Goal: Information Seeking & Learning: Learn about a topic

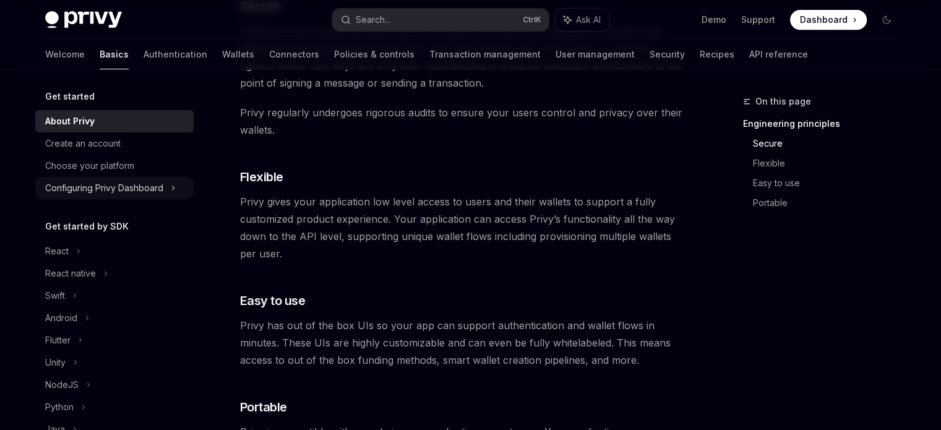
scroll to position [574, 0]
click at [68, 140] on div "Create an account" at bounding box center [82, 143] width 75 height 15
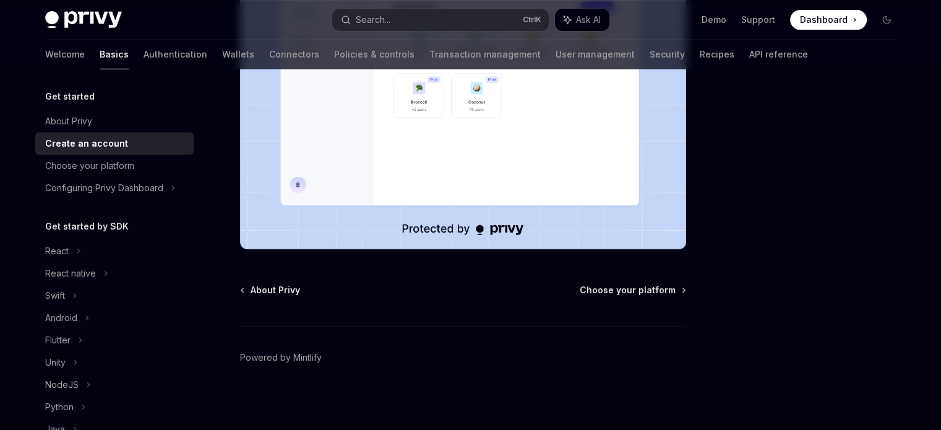
scroll to position [346, 0]
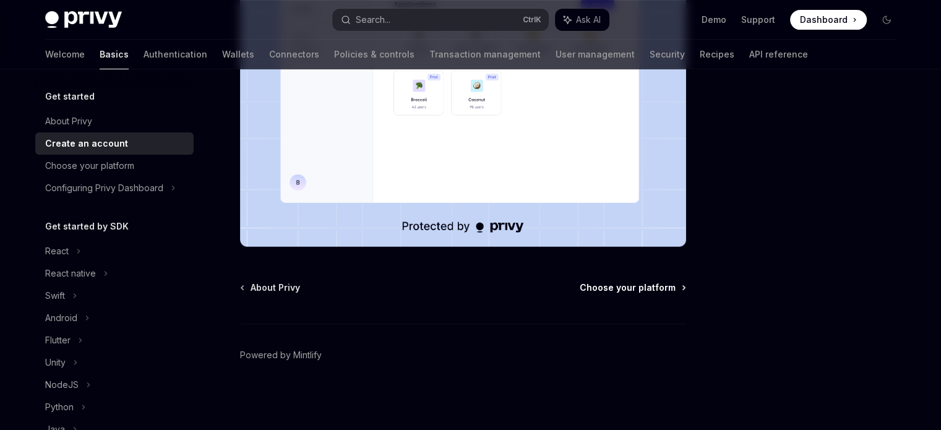
click at [652, 287] on span "Choose your platform" at bounding box center [628, 288] width 96 height 12
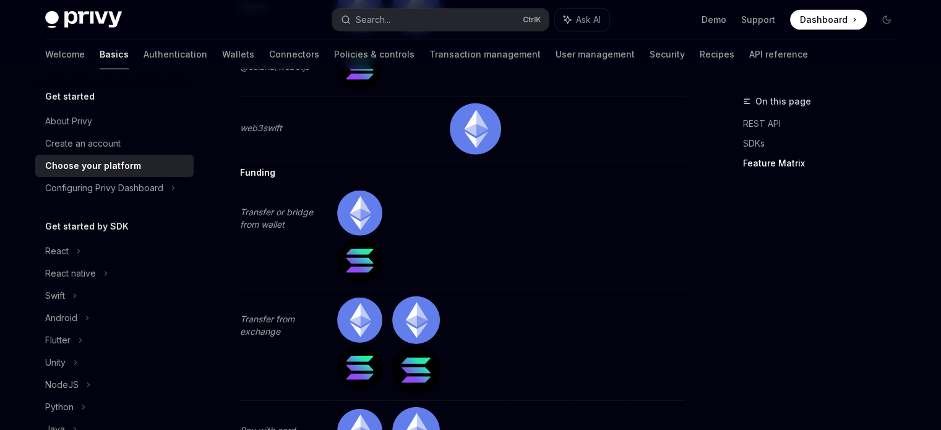
scroll to position [4158, 0]
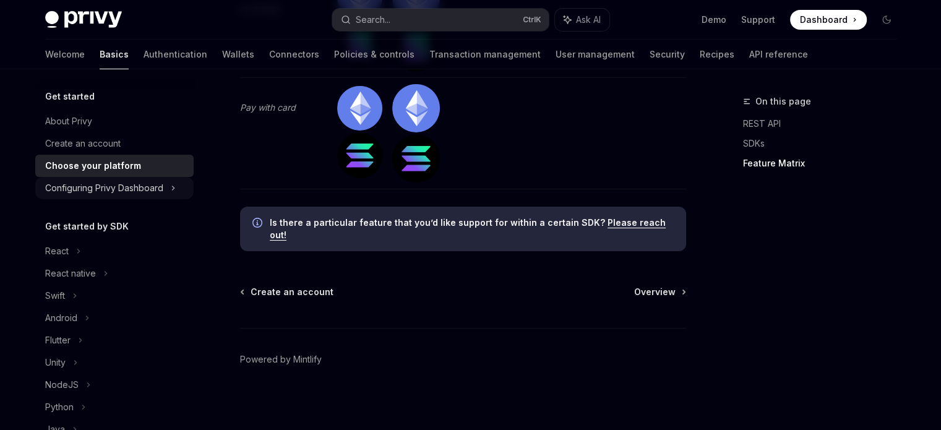
click at [158, 181] on div "Configuring Privy Dashboard" at bounding box center [104, 188] width 118 height 15
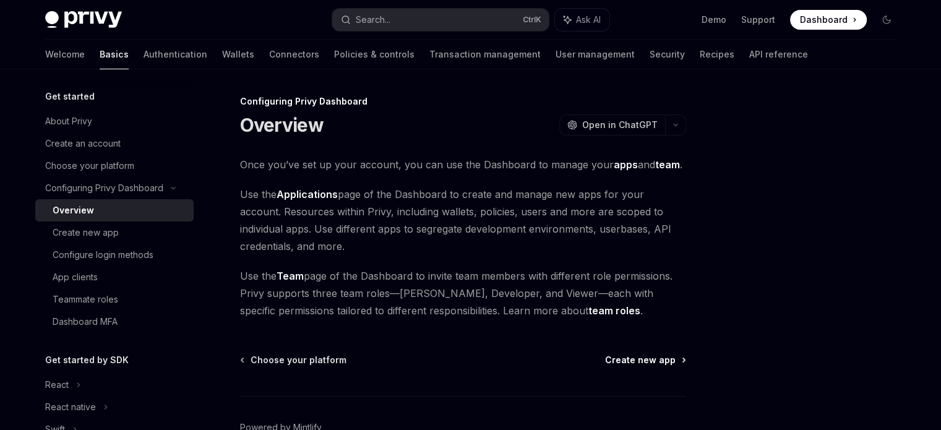
click at [643, 359] on span "Create new app" at bounding box center [640, 360] width 71 height 12
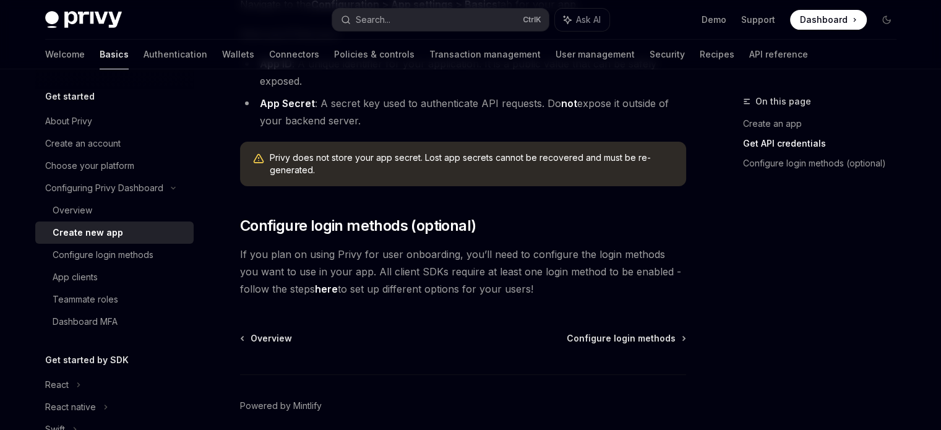
scroll to position [439, 0]
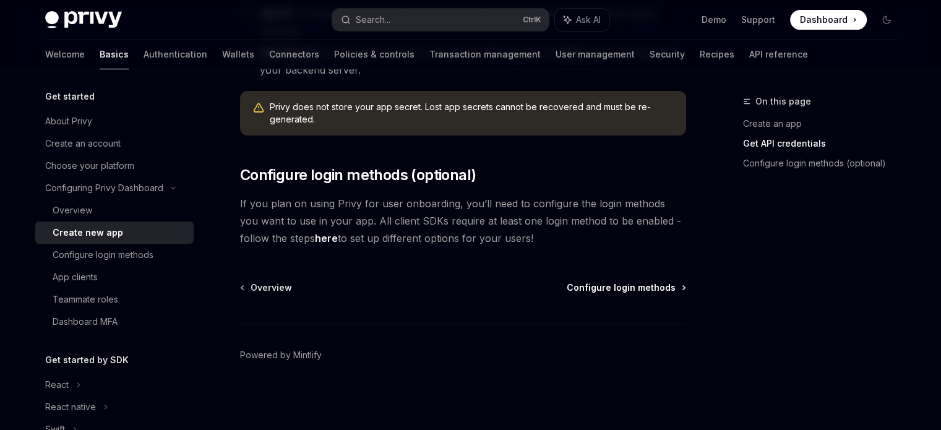
click at [630, 287] on span "Configure login methods" at bounding box center [621, 288] width 109 height 12
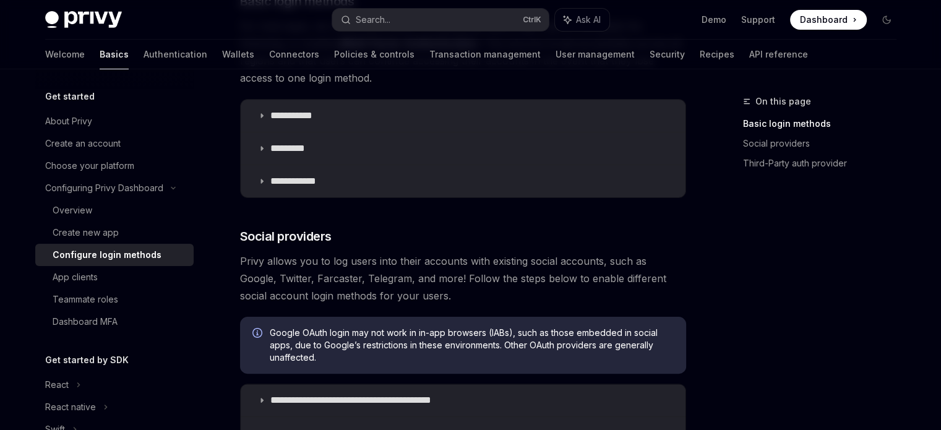
scroll to position [247, 0]
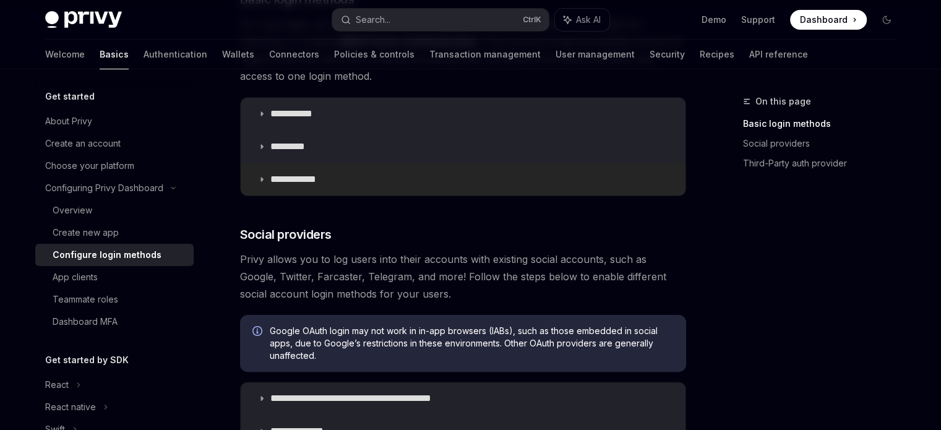
click at [264, 178] on icon at bounding box center [261, 179] width 7 height 7
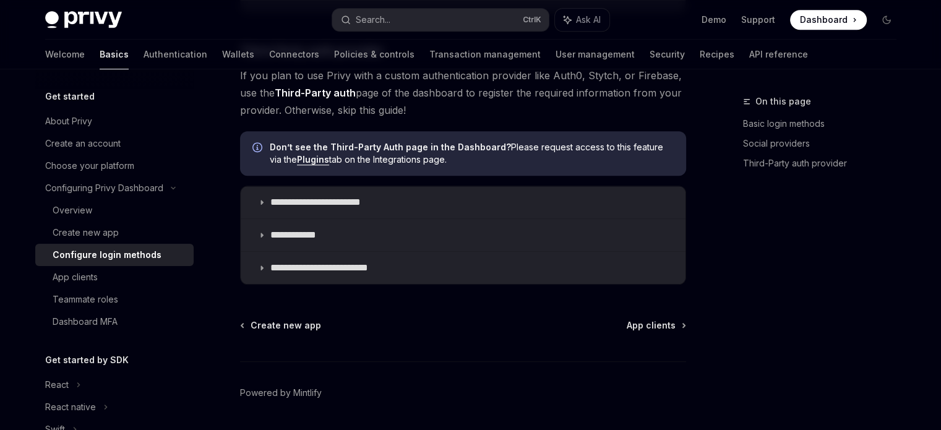
scroll to position [1106, 0]
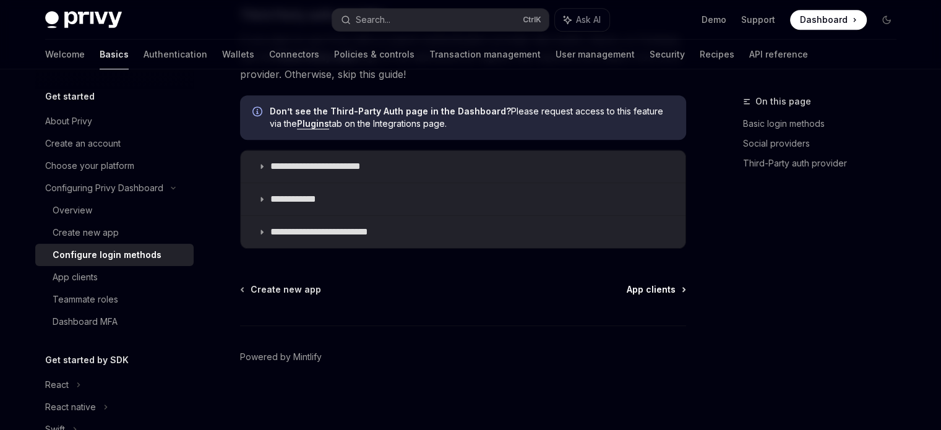
click at [659, 288] on span "App clients" at bounding box center [651, 289] width 49 height 12
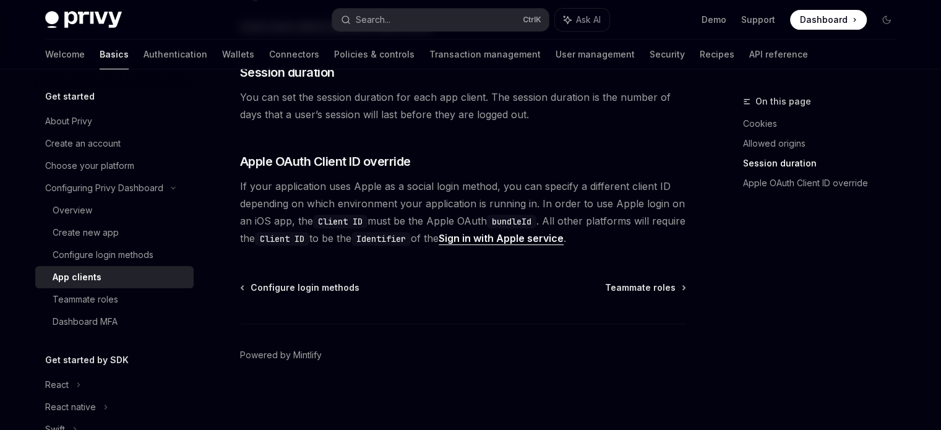
scroll to position [557, 0]
click at [658, 289] on span "Teammate roles" at bounding box center [640, 288] width 71 height 12
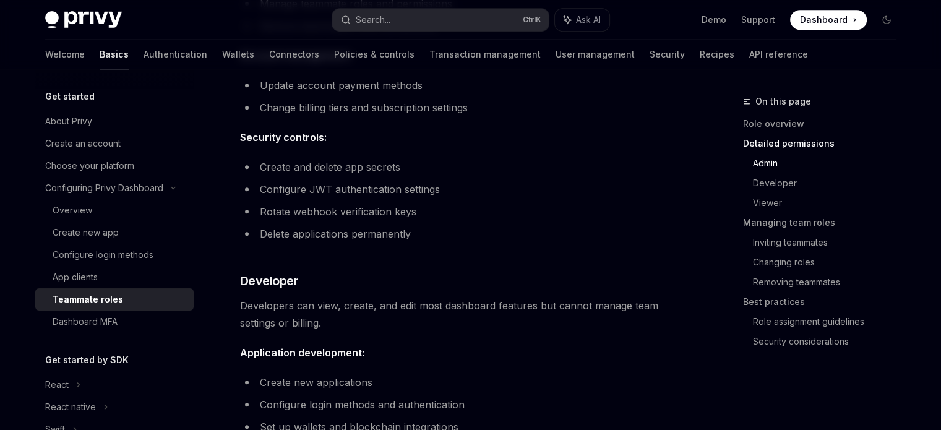
scroll to position [598, 0]
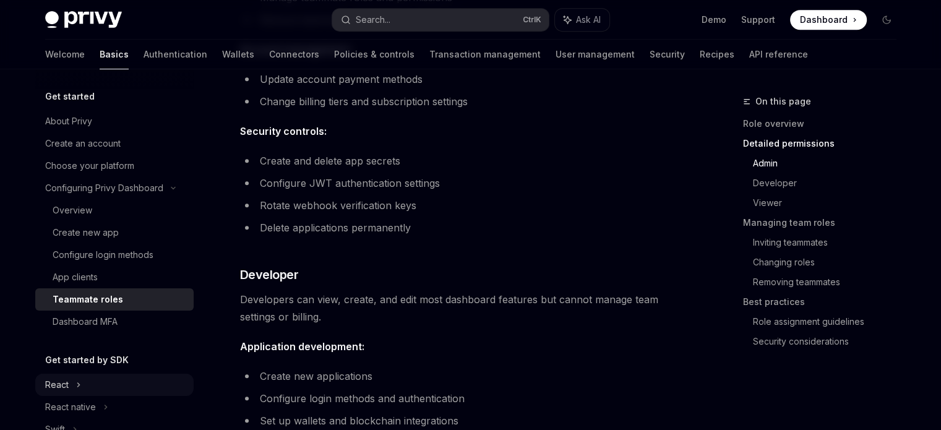
click at [60, 382] on div "React" at bounding box center [57, 384] width 24 height 15
type textarea "*"
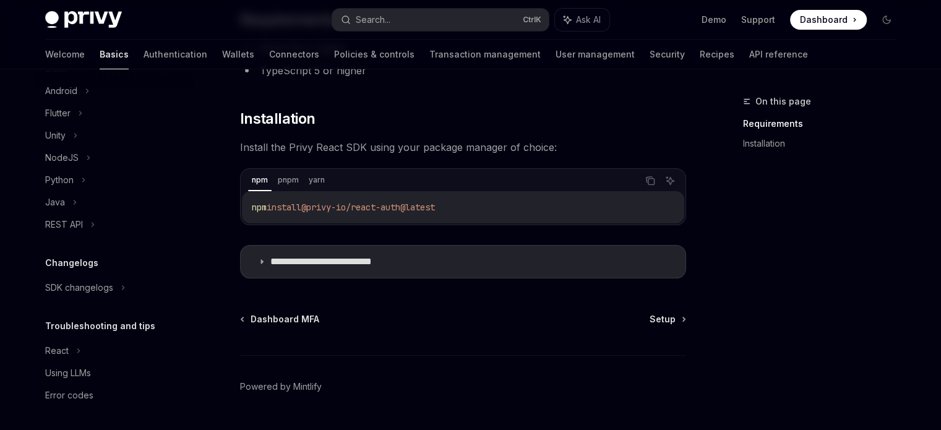
scroll to position [146, 0]
click at [270, 262] on p "**********" at bounding box center [340, 262] width 140 height 12
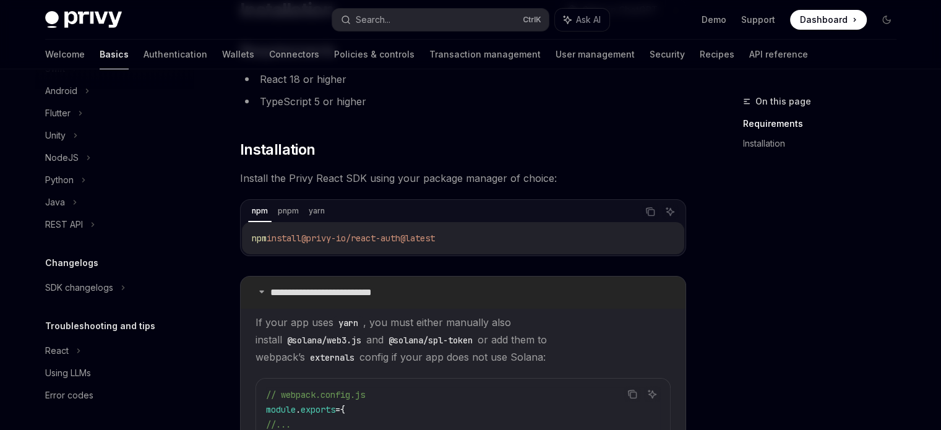
scroll to position [116, 0]
click at [271, 285] on p "**********" at bounding box center [340, 291] width 140 height 12
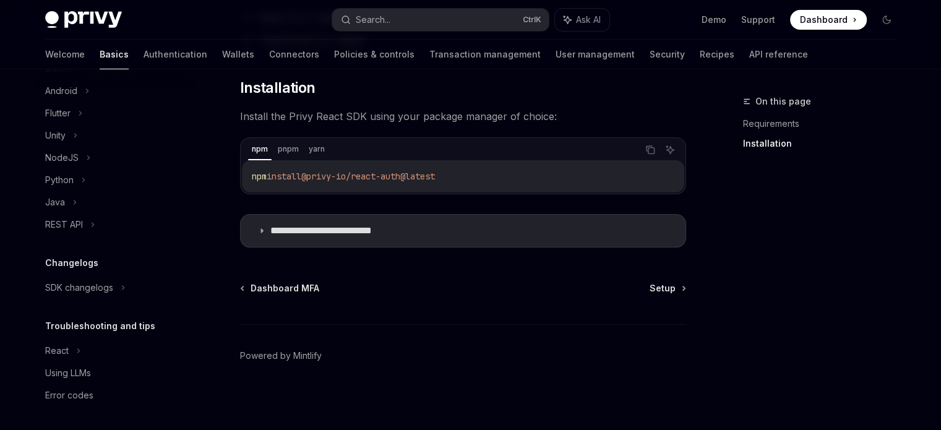
scroll to position [176, 0]
click at [401, 236] on p "**********" at bounding box center [340, 231] width 140 height 12
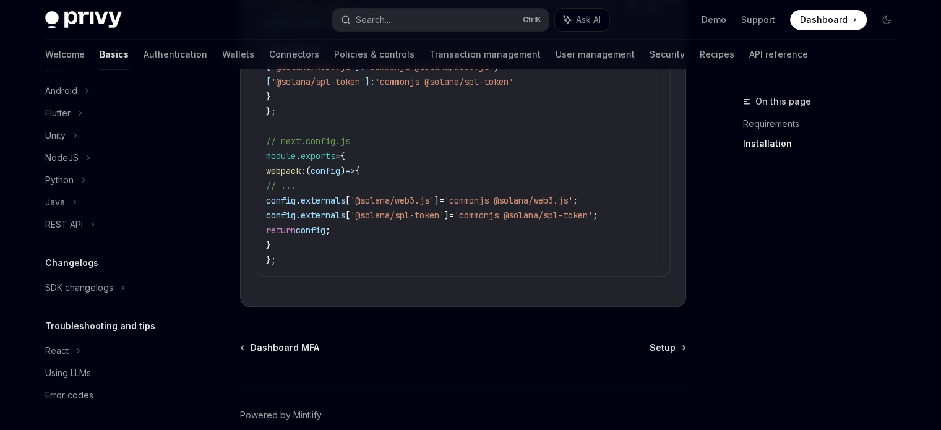
scroll to position [504, 0]
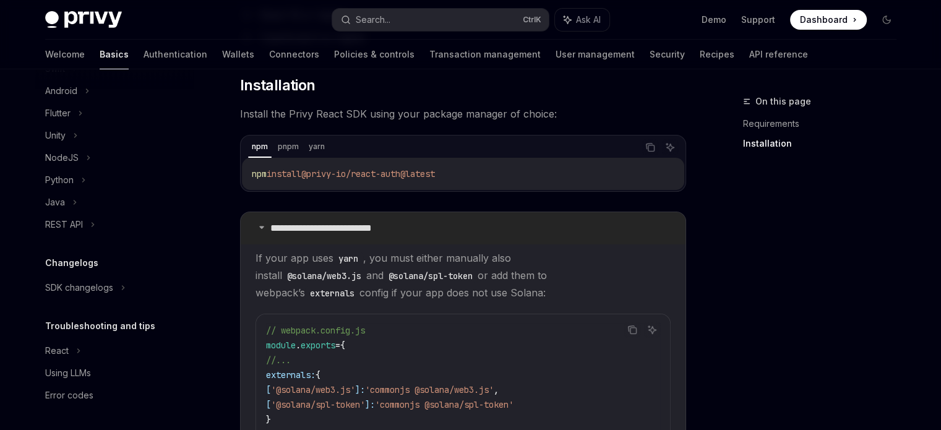
click at [371, 222] on p "**********" at bounding box center [340, 228] width 140 height 12
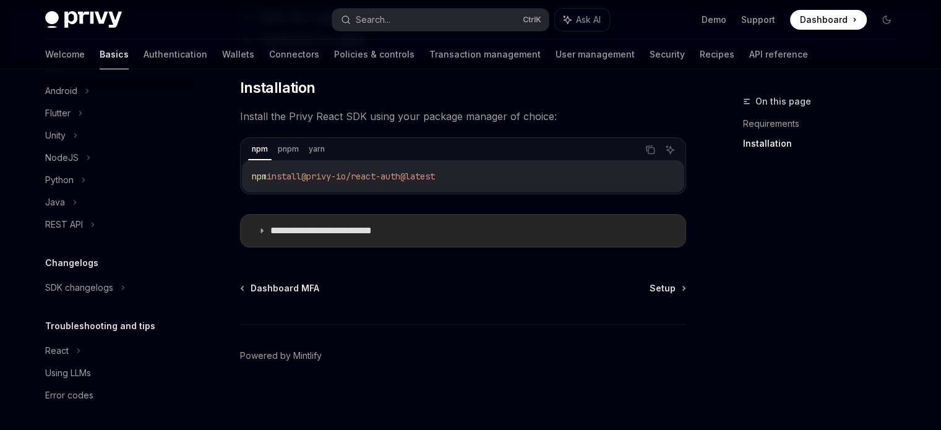
click at [371, 222] on summary "**********" at bounding box center [463, 231] width 445 height 32
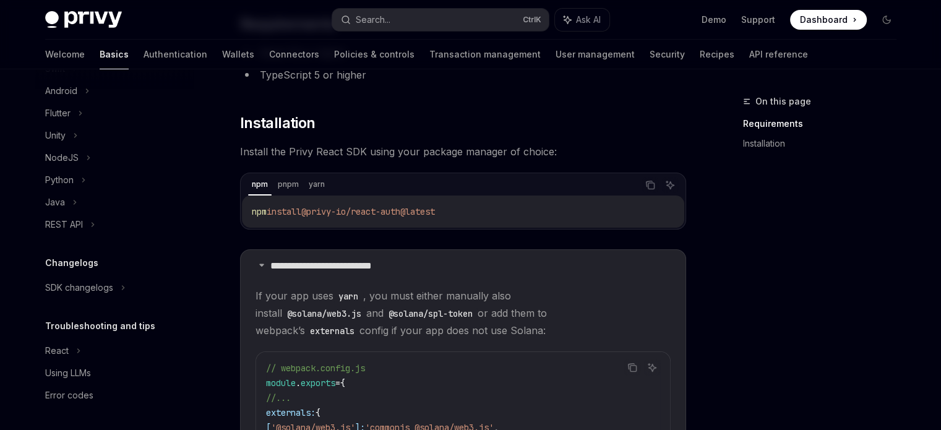
scroll to position [142, 0]
click at [651, 186] on icon "Copy the contents from the code block" at bounding box center [650, 184] width 10 height 10
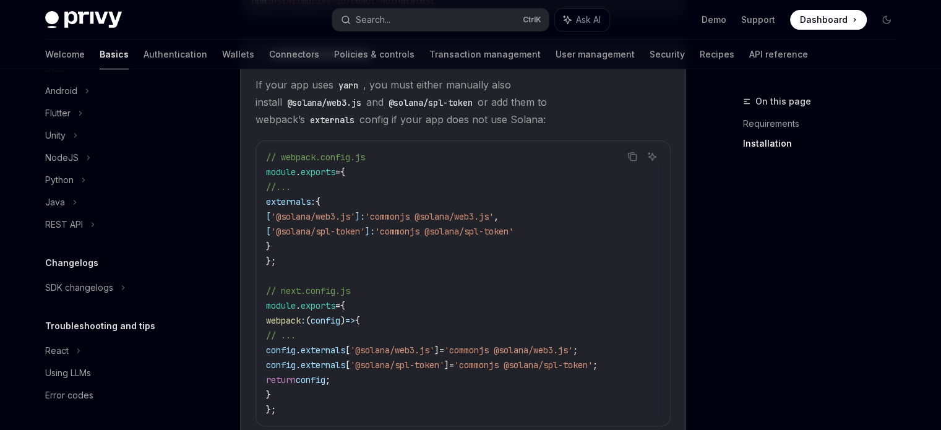
scroll to position [356, 0]
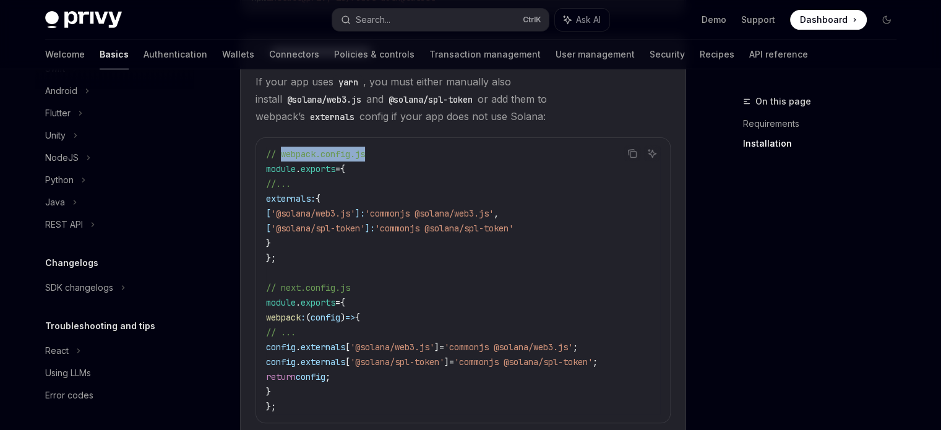
drag, startPoint x: 371, startPoint y: 152, endPoint x: 280, endPoint y: 157, distance: 91.1
click at [280, 157] on code "// webpack.config.js module . exports = { //... externals: { [ '@solana/web3.js…" at bounding box center [463, 280] width 394 height 267
copy span "webpack.config.js"
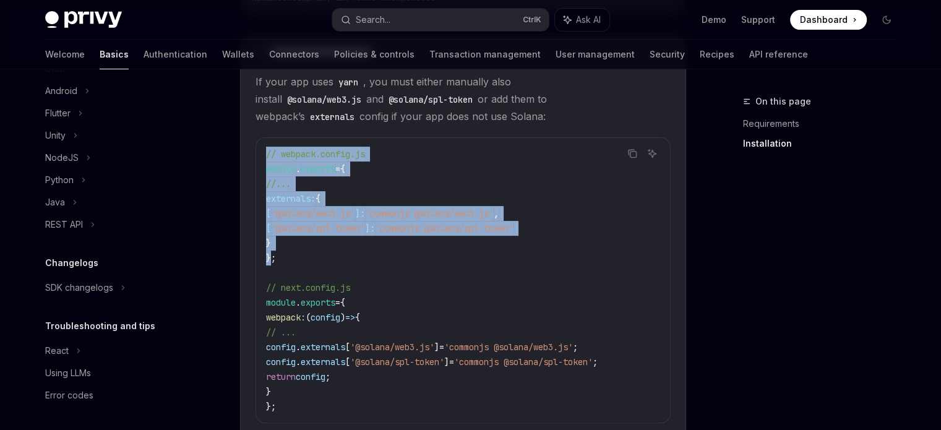
drag, startPoint x: 273, startPoint y: 261, endPoint x: 260, endPoint y: 144, distance: 117.7
click at [260, 144] on div "// webpack.config.js module . exports = { //... externals: { [ '@solana/web3.js…" at bounding box center [463, 280] width 414 height 285
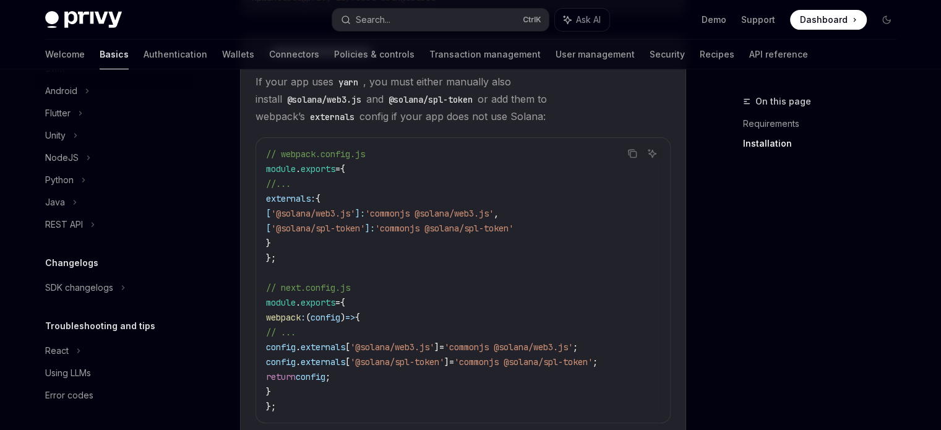
click at [275, 252] on span "};" at bounding box center [271, 257] width 10 height 11
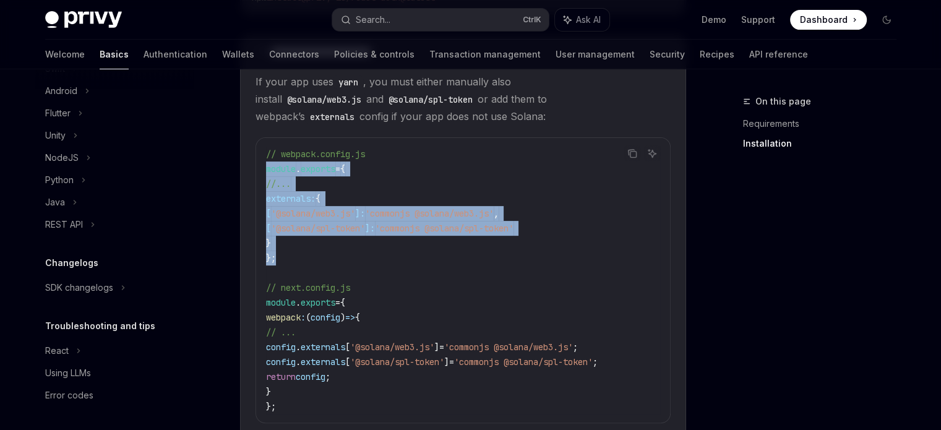
drag, startPoint x: 276, startPoint y: 262, endPoint x: 260, endPoint y: 168, distance: 95.4
click at [260, 168] on div "// webpack.config.js module . exports = { //... externals: { [ '@solana/web3.js…" at bounding box center [463, 280] width 414 height 285
copy code "module . exports = { //... externals: { [ '@solana/web3.js' ]: 'commonjs @solan…"
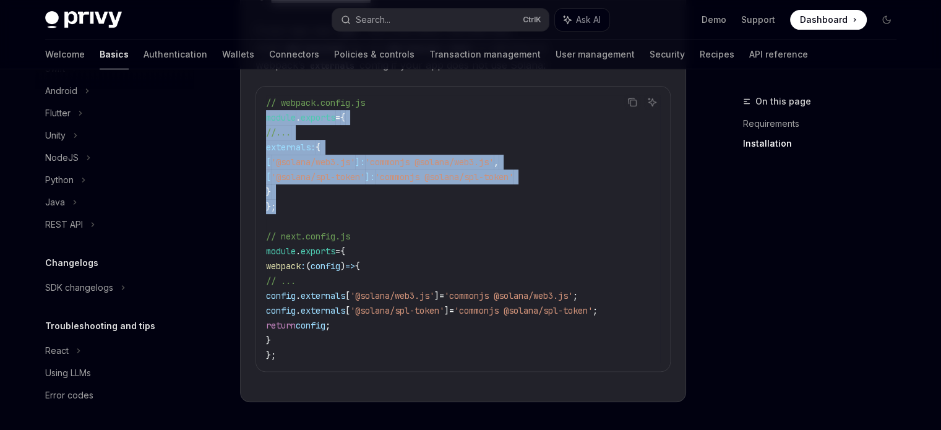
scroll to position [411, 0]
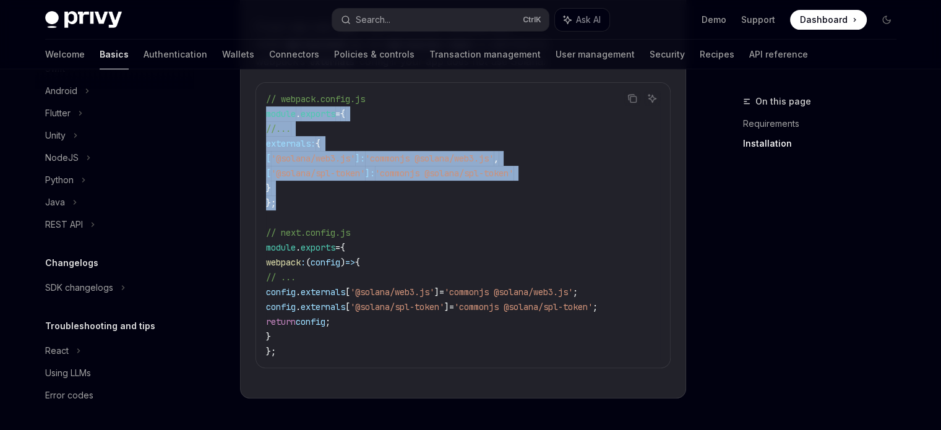
drag, startPoint x: 280, startPoint y: 256, endPoint x: 285, endPoint y: 336, distance: 80.0
click at [285, 336] on code "// webpack.config.js module . exports = { //... externals: { [ '@solana/web3.js…" at bounding box center [463, 225] width 394 height 267
copy code "ebpack : ( config ) => { // ... config . externals [ '@solana/web3.js' ] = 'com…"
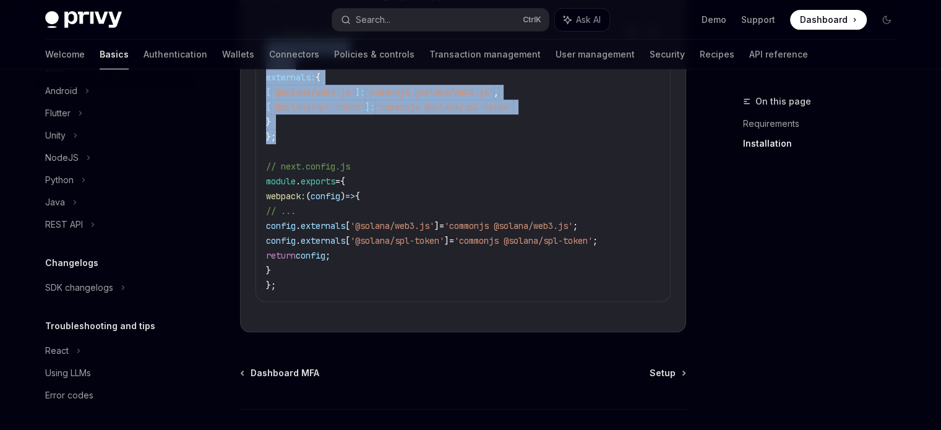
scroll to position [567, 0]
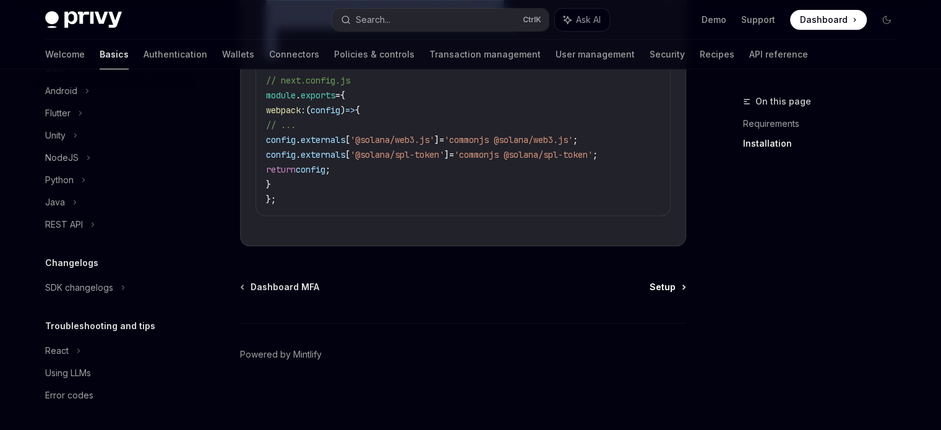
click at [666, 284] on span "Setup" at bounding box center [663, 287] width 26 height 12
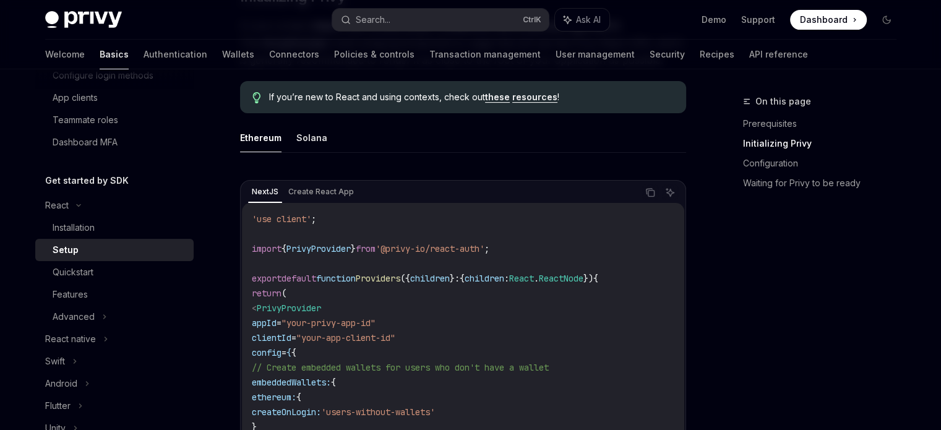
scroll to position [309, 0]
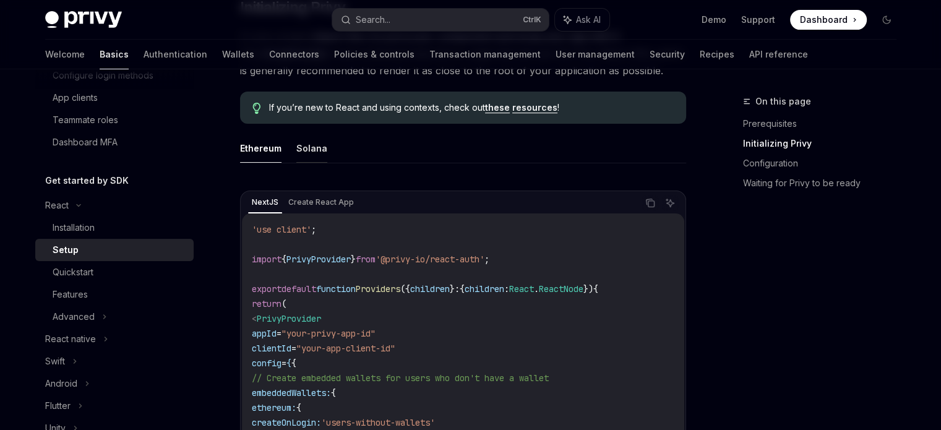
click at [315, 148] on button "Solana" at bounding box center [311, 148] width 31 height 29
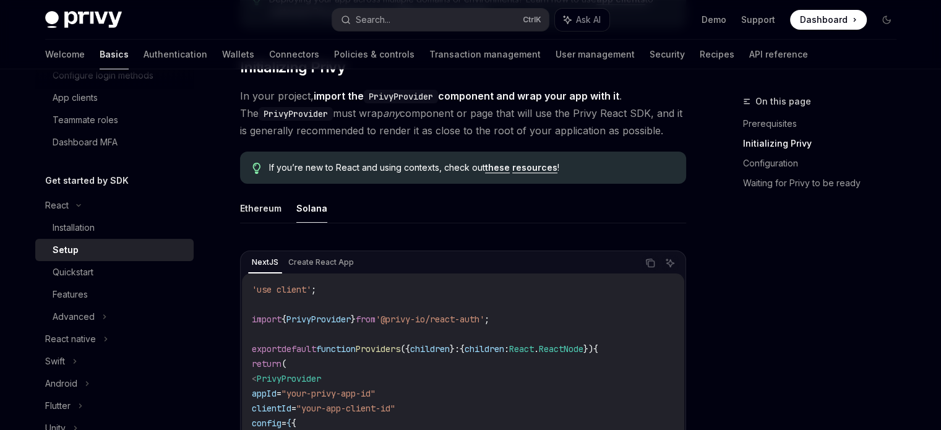
scroll to position [247, 0]
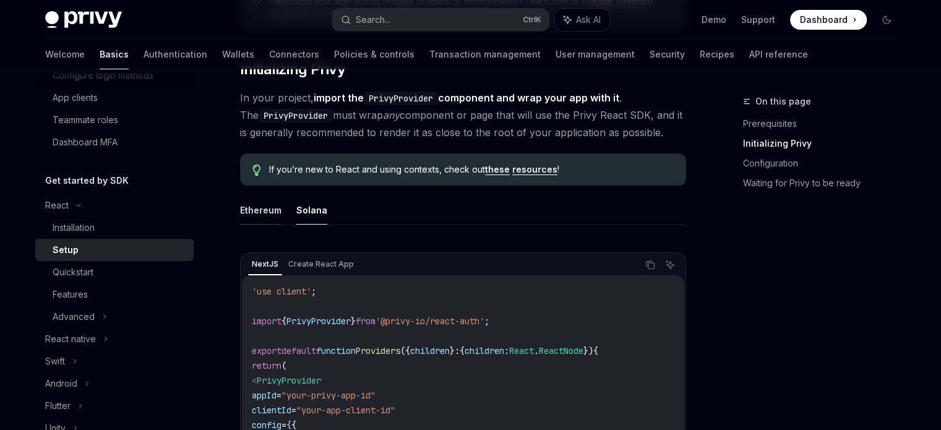
click at [254, 210] on button "Ethereum" at bounding box center [260, 210] width 41 height 29
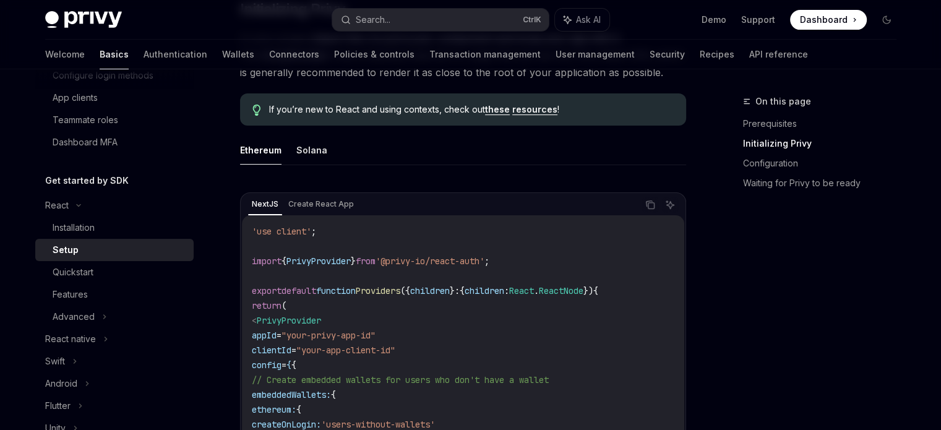
scroll to position [309, 0]
click at [307, 143] on button "Solana" at bounding box center [311, 148] width 31 height 29
click at [265, 145] on button "Ethereum" at bounding box center [260, 148] width 41 height 29
click at [304, 145] on button "Solana" at bounding box center [311, 148] width 31 height 29
type textarea "*"
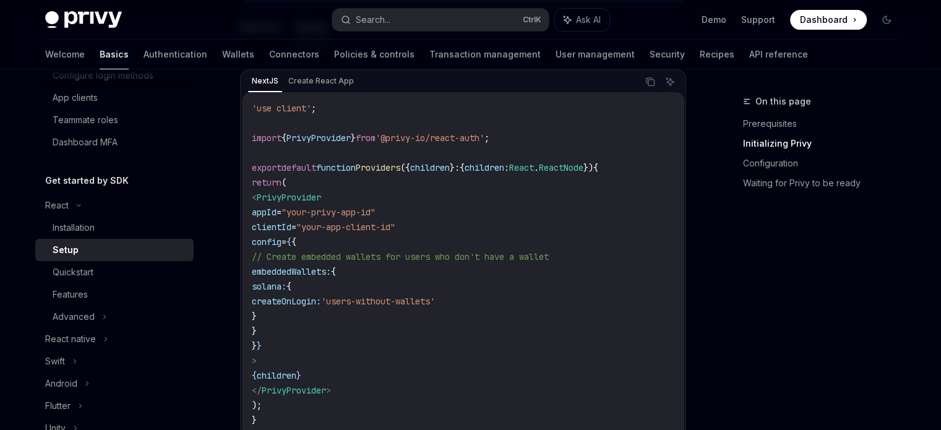
scroll to position [433, 0]
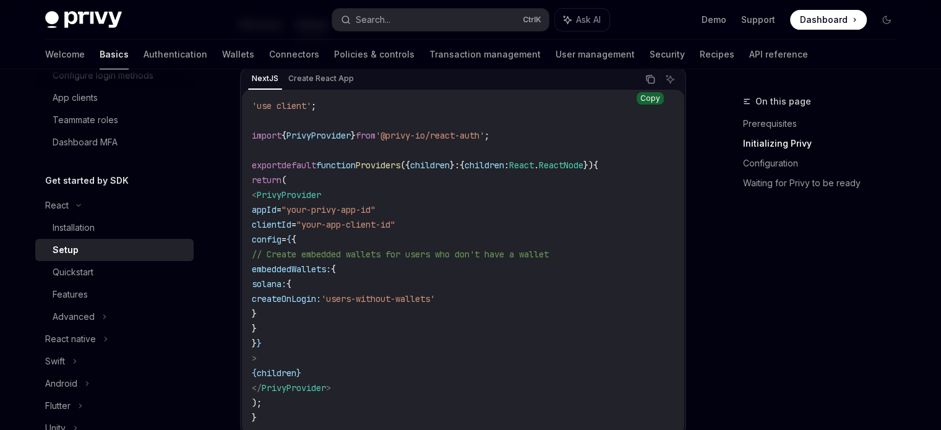
click at [650, 81] on icon "Copy the contents from the code block" at bounding box center [650, 79] width 10 height 10
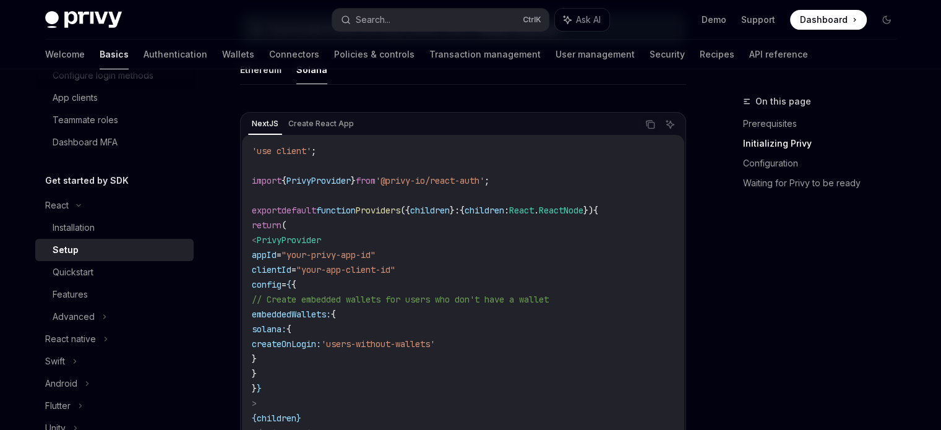
scroll to position [371, 0]
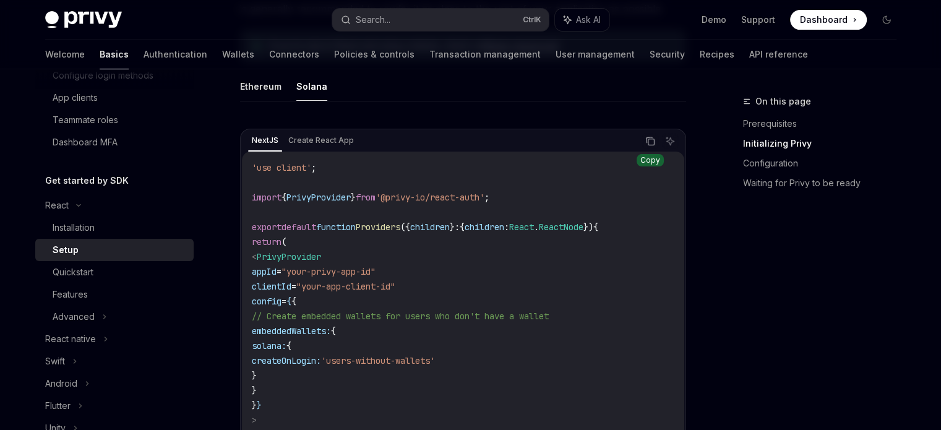
click at [651, 143] on icon "Copy the contents from the code block" at bounding box center [650, 141] width 10 height 10
click at [653, 140] on icon "Copy the contents from the code block" at bounding box center [650, 141] width 10 height 10
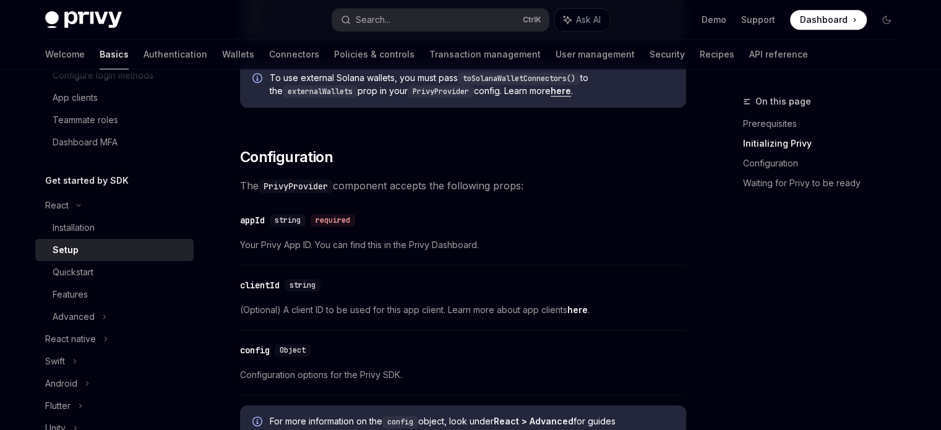
scroll to position [866, 0]
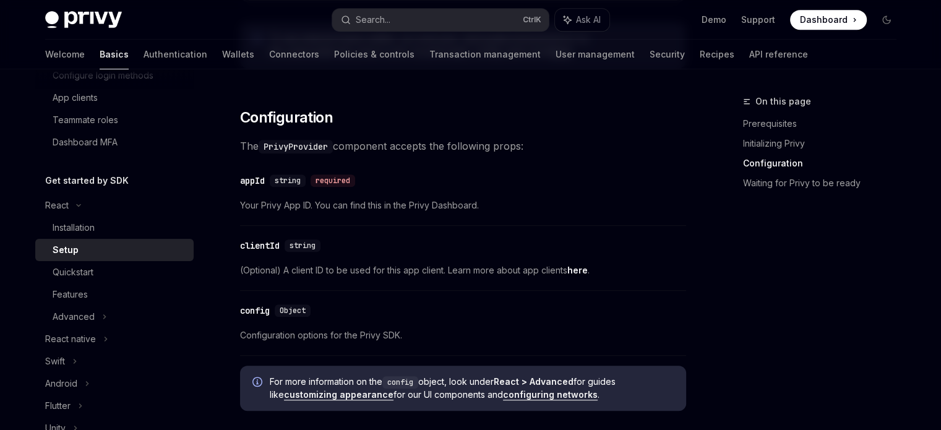
click at [298, 204] on span "Your Privy App ID. You can find this in the Privy Dashboard." at bounding box center [463, 205] width 446 height 15
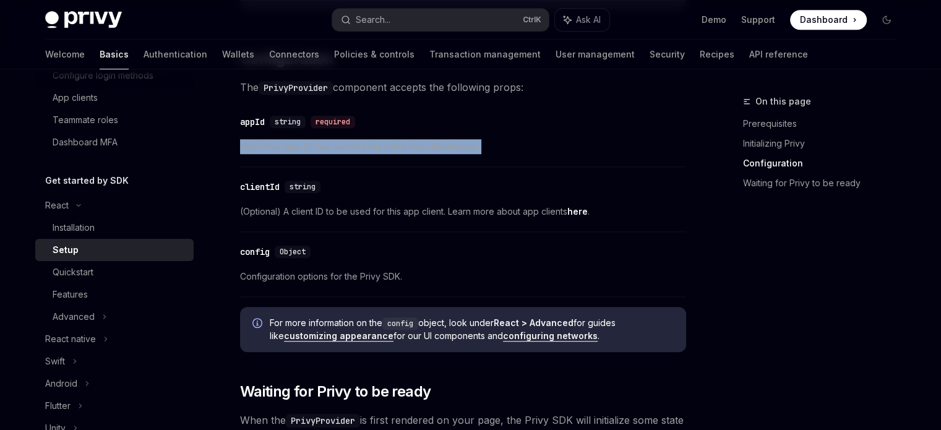
scroll to position [928, 0]
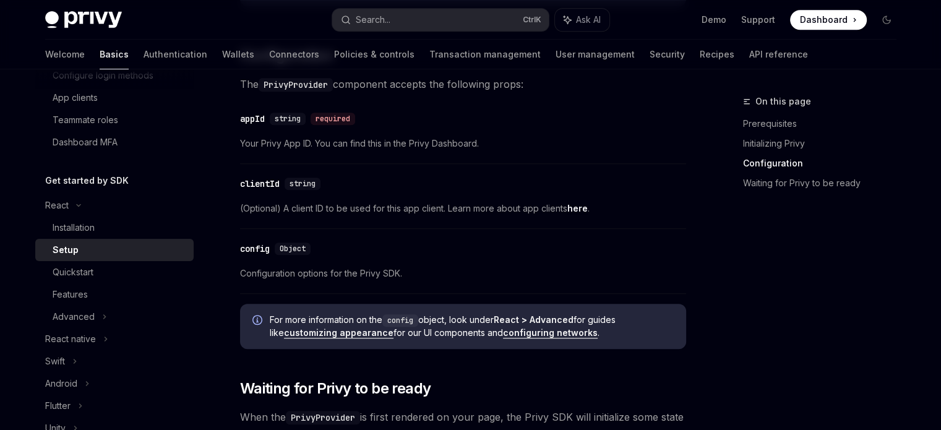
click at [343, 212] on span "(Optional) A client ID to be used for this app client. Learn more about app cli…" at bounding box center [463, 208] width 446 height 15
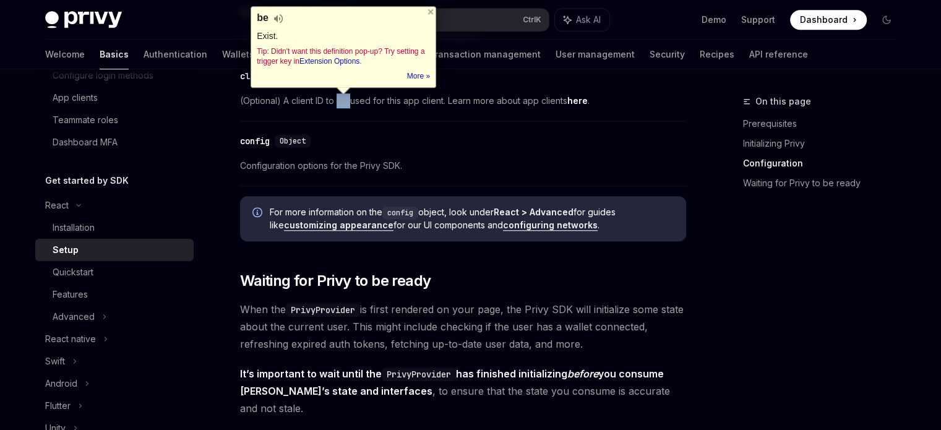
scroll to position [1052, 0]
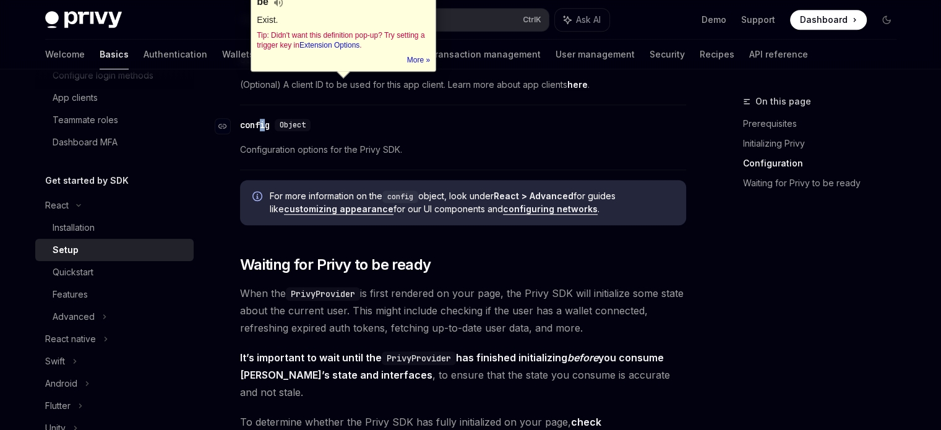
click at [262, 121] on div "config" at bounding box center [255, 125] width 30 height 12
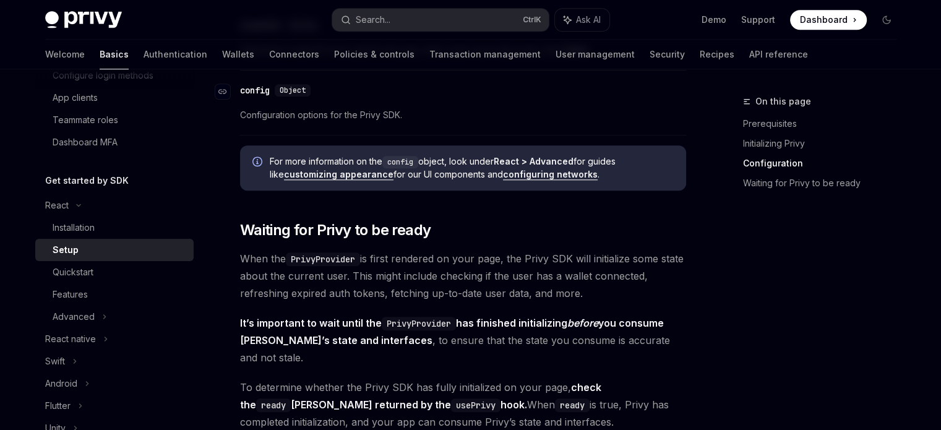
click at [296, 91] on span "Object" at bounding box center [293, 90] width 26 height 10
click at [285, 86] on span "Object" at bounding box center [293, 90] width 26 height 10
click at [222, 85] on div "Navigate to header" at bounding box center [222, 91] width 15 height 15
click at [259, 91] on div "config" at bounding box center [255, 90] width 30 height 12
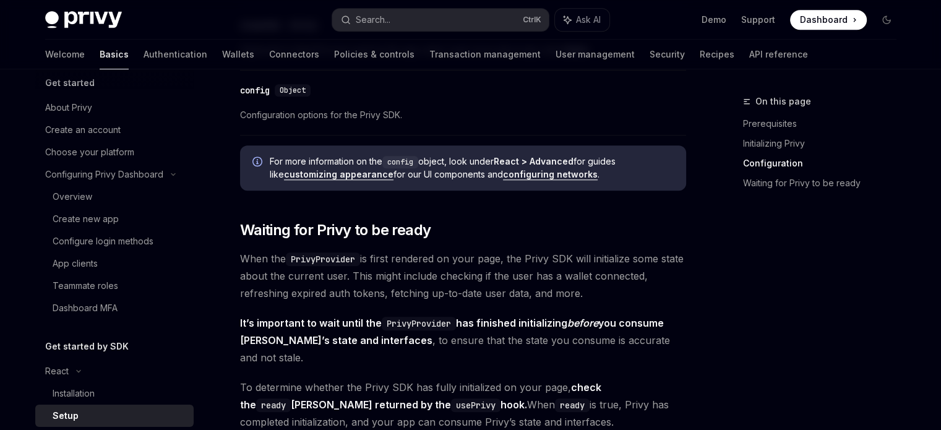
click at [213, 84] on div "Get started About Privy Create an account Choose your platform Configuring Priv…" at bounding box center [124, 249] width 178 height 361
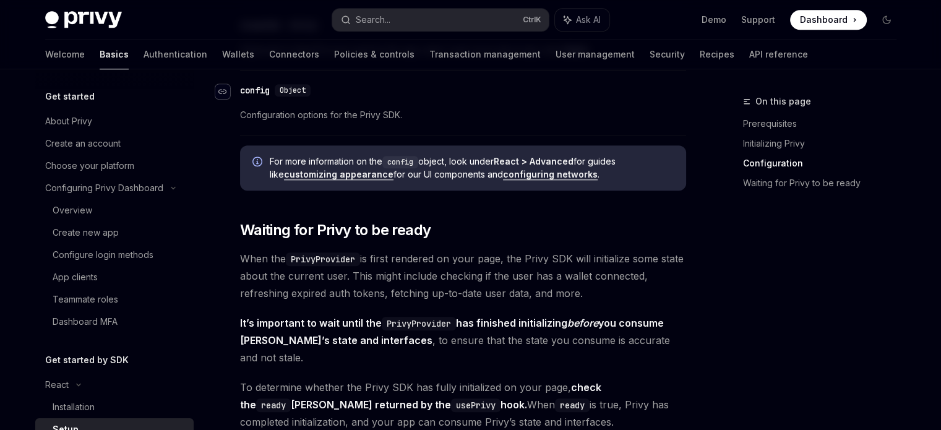
click at [225, 88] on icon "Navigate to header" at bounding box center [222, 91] width 9 height 7
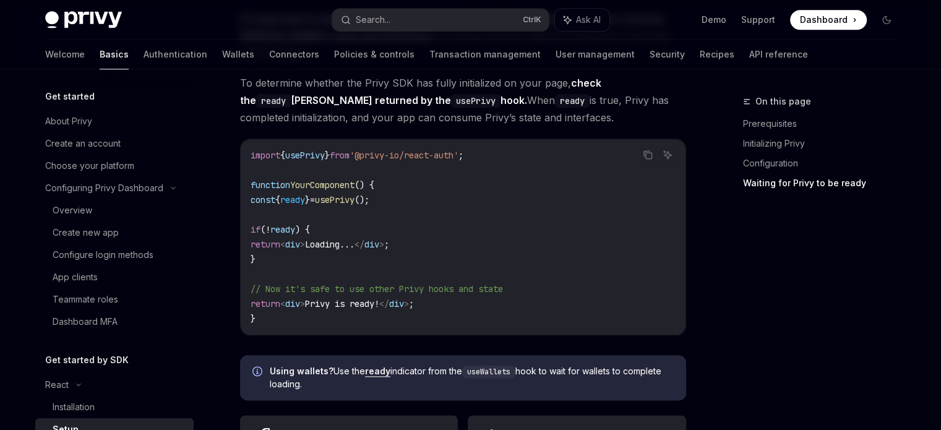
scroll to position [1396, 0]
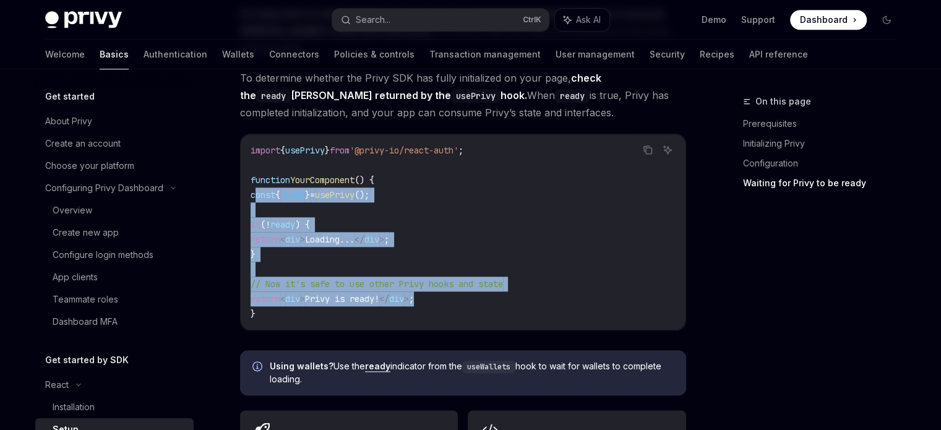
drag, startPoint x: 452, startPoint y: 277, endPoint x: 255, endPoint y: 170, distance: 223.7
click at [255, 170] on code "import { usePrivy } from '@privy-io/react-auth' ; function YourComponent () { c…" at bounding box center [463, 232] width 425 height 178
click at [433, 187] on code "import { usePrivy } from '@privy-io/react-auth' ; function YourComponent () { c…" at bounding box center [463, 232] width 425 height 178
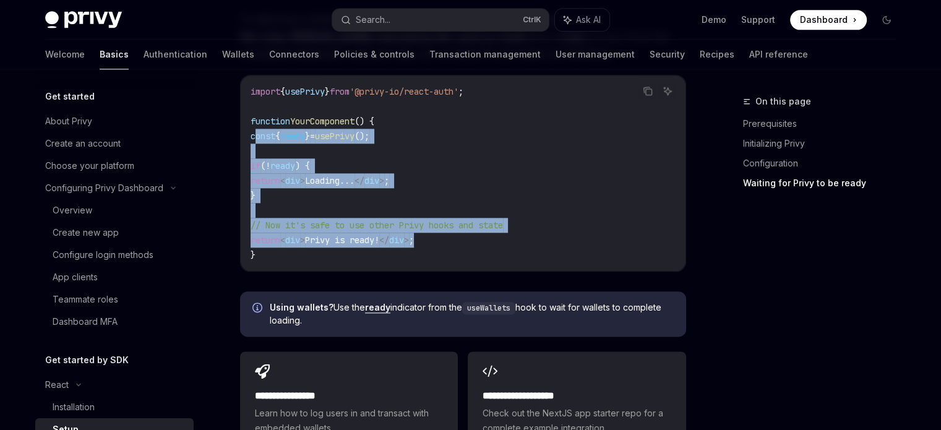
scroll to position [1458, 0]
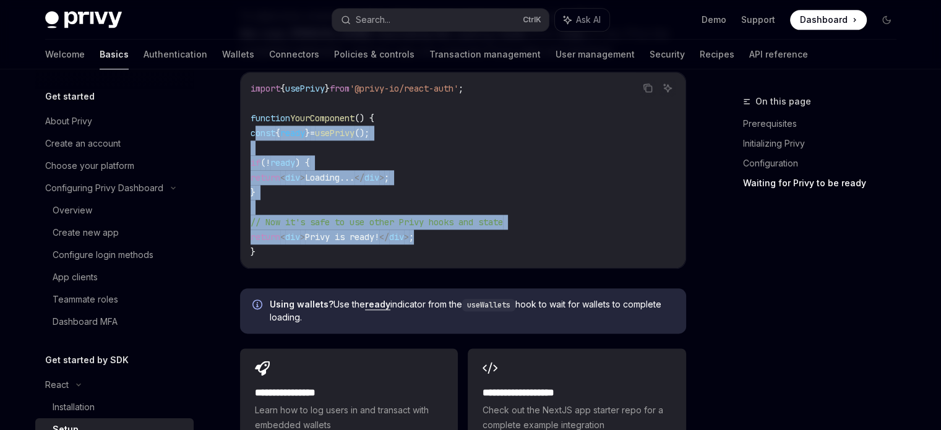
click at [475, 225] on code "import { usePrivy } from '@privy-io/react-auth' ; function YourComponent () { c…" at bounding box center [463, 170] width 425 height 178
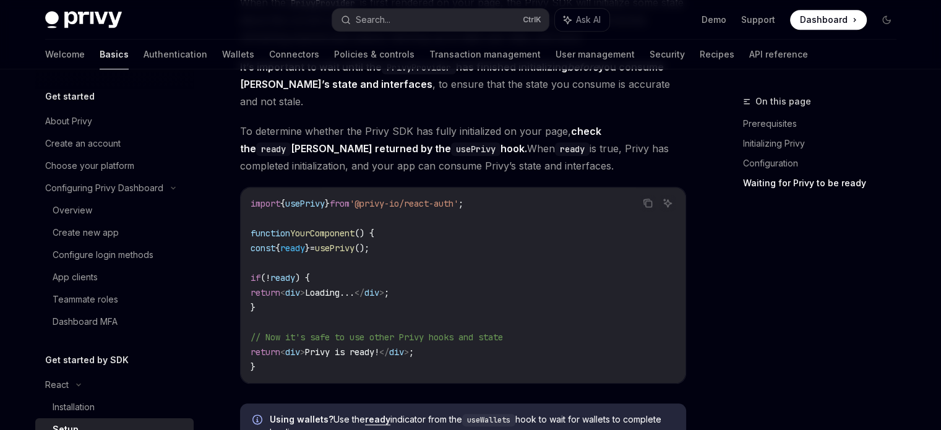
scroll to position [1334, 0]
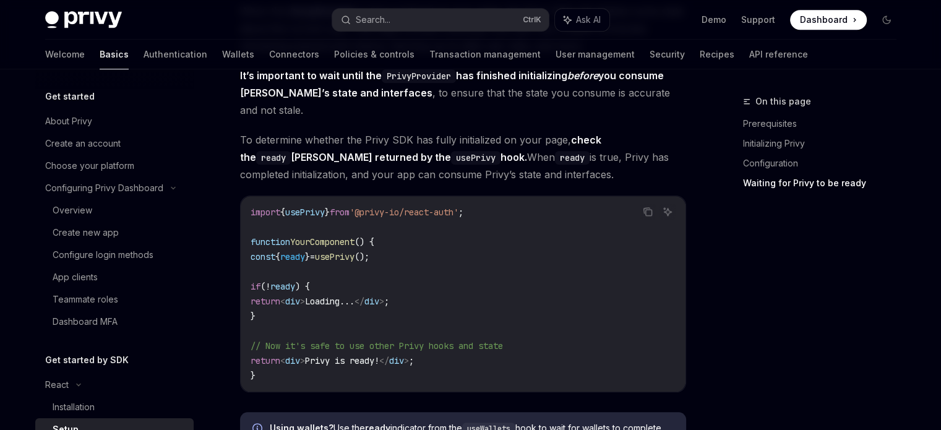
drag, startPoint x: 259, startPoint y: 270, endPoint x: 275, endPoint y: 294, distance: 28.1
click at [275, 294] on code "import { usePrivy } from '@privy-io/react-auth' ; function YourComponent () { c…" at bounding box center [463, 294] width 425 height 178
copy code "if ( ! ready ) { return < div > Loading... </ div > ; }"
drag, startPoint x: 260, startPoint y: 343, endPoint x: 436, endPoint y: 346, distance: 175.1
click at [414, 355] on span "return < div > Privy is ready! </ div > ;" at bounding box center [332, 360] width 163 height 11
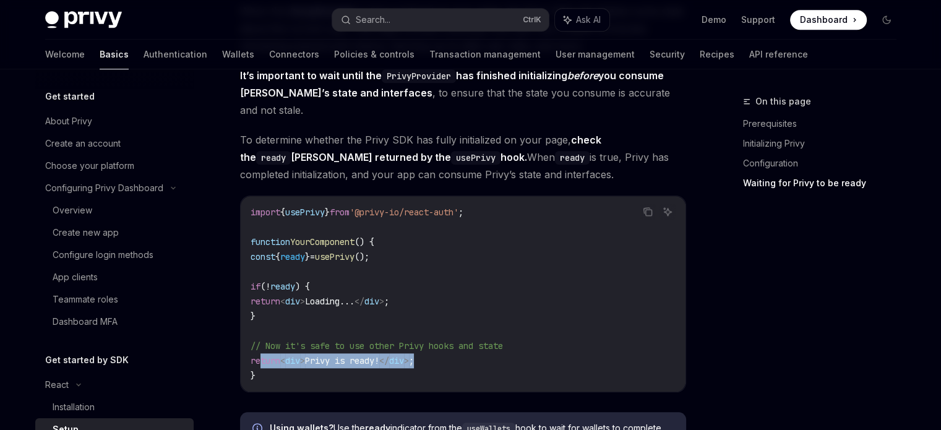
drag, startPoint x: 366, startPoint y: 348, endPoint x: 324, endPoint y: 345, distance: 42.2
click at [366, 348] on code "import { usePrivy } from '@privy-io/react-auth' ; function YourComponent () { c…" at bounding box center [463, 294] width 425 height 178
click at [323, 355] on span "Privy is ready!" at bounding box center [342, 360] width 74 height 11
click at [325, 355] on span "Privy is ready!" at bounding box center [342, 360] width 74 height 11
drag, startPoint x: 324, startPoint y: 339, endPoint x: 396, endPoint y: 346, distance: 72.1
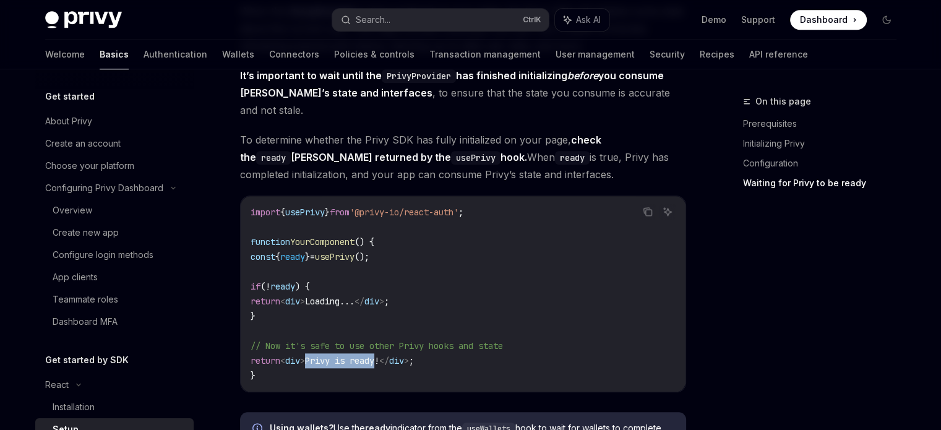
click at [379, 355] on span "Privy is ready!" at bounding box center [342, 360] width 74 height 11
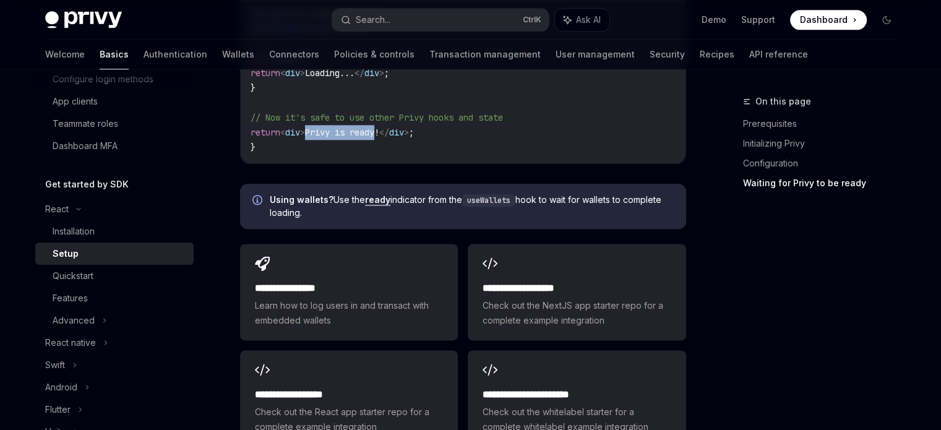
scroll to position [186, 0]
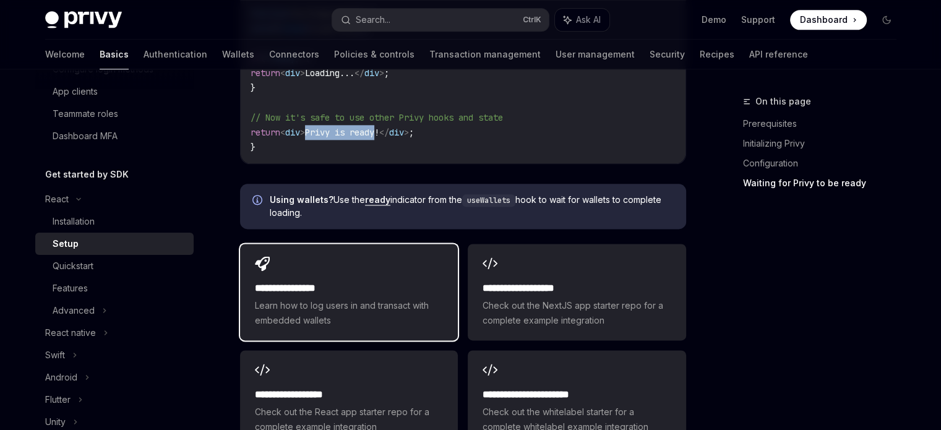
click at [356, 298] on span "Learn how to log users in and transact with embedded wallets" at bounding box center [349, 313] width 188 height 30
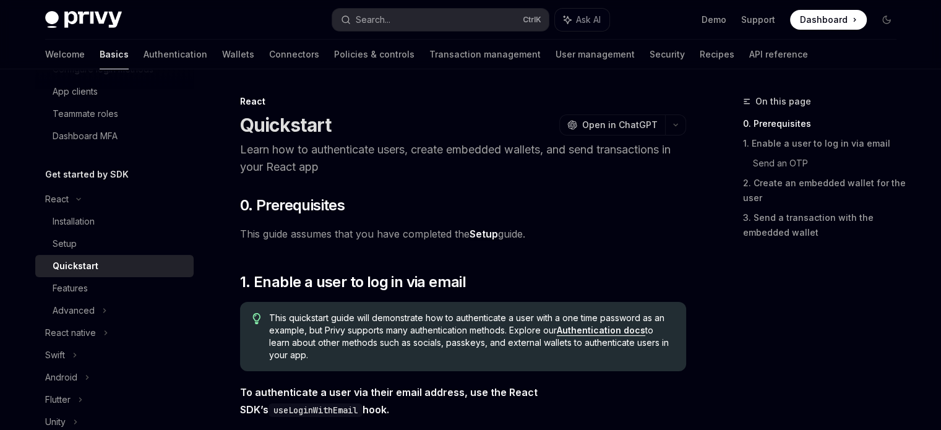
click at [493, 233] on link "Setup" at bounding box center [484, 234] width 28 height 13
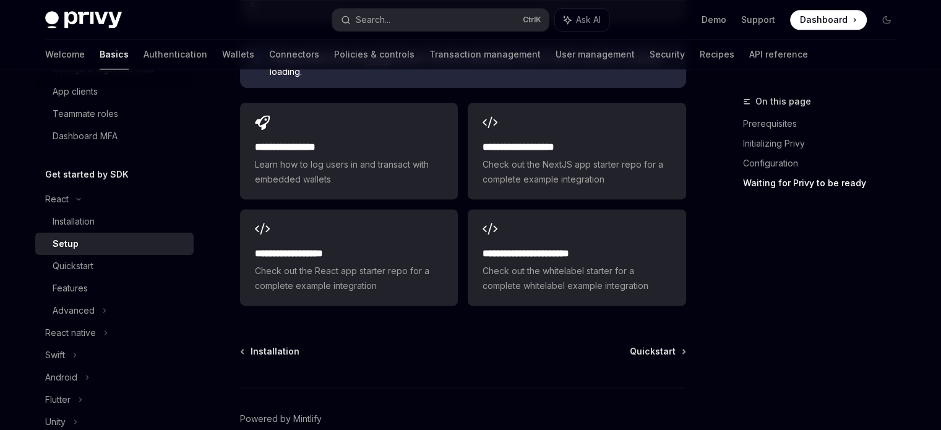
scroll to position [1671, 0]
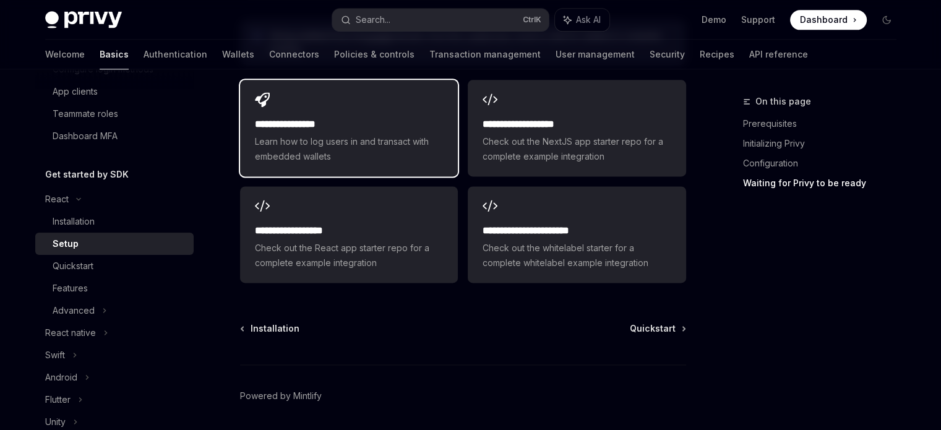
click at [364, 134] on span "Learn how to log users in and transact with embedded wallets" at bounding box center [349, 149] width 188 height 30
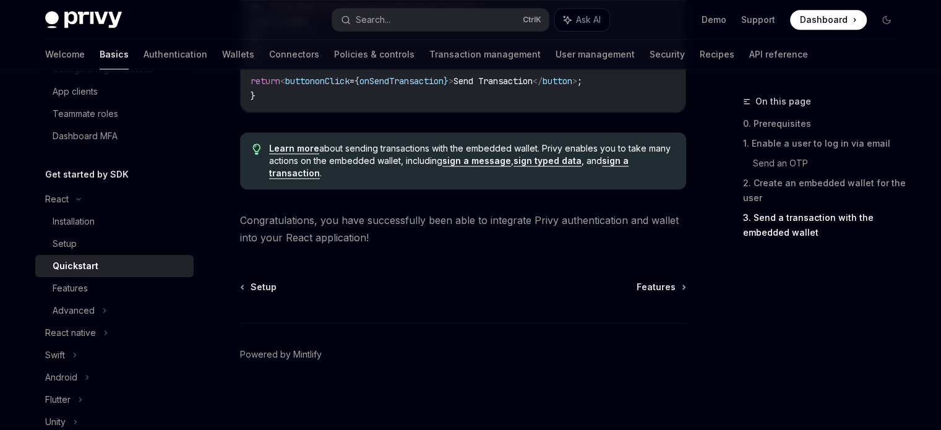
scroll to position [1364, 0]
click at [638, 285] on div "Setup Features" at bounding box center [463, 287] width 446 height 12
click at [646, 284] on span "Features" at bounding box center [656, 287] width 39 height 12
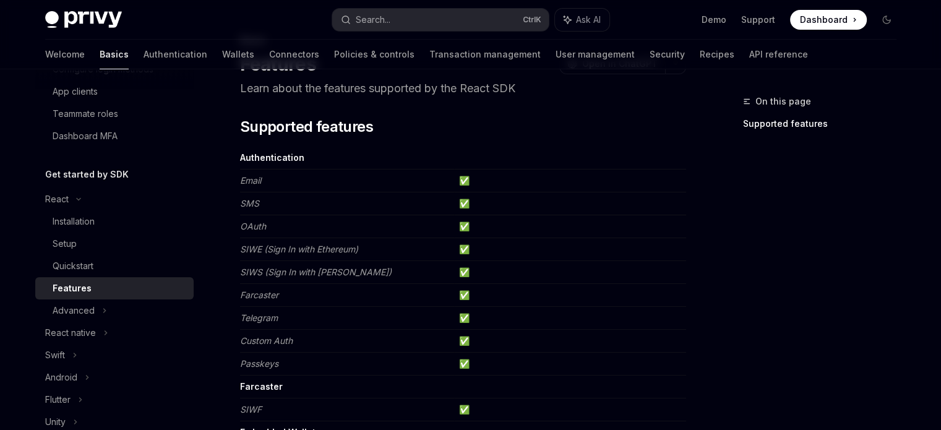
scroll to position [62, 0]
click at [464, 317] on td "✅" at bounding box center [570, 317] width 232 height 23
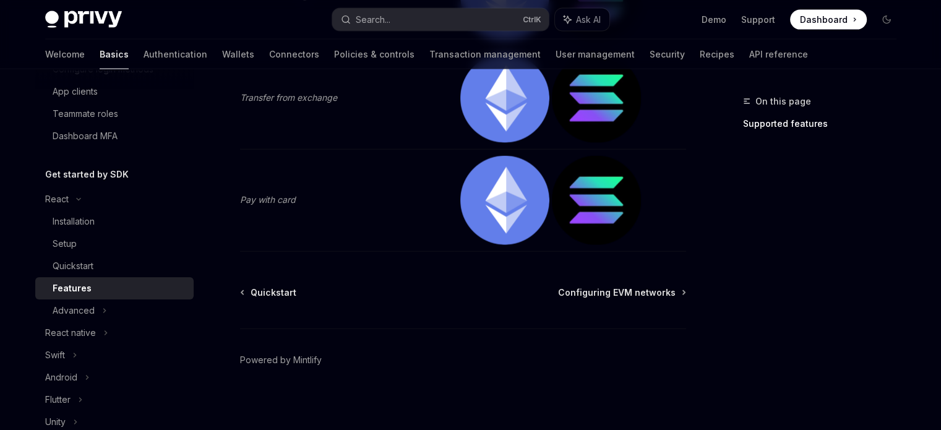
scroll to position [2750, 0]
click at [631, 286] on span "Configuring EVM networks" at bounding box center [617, 292] width 118 height 12
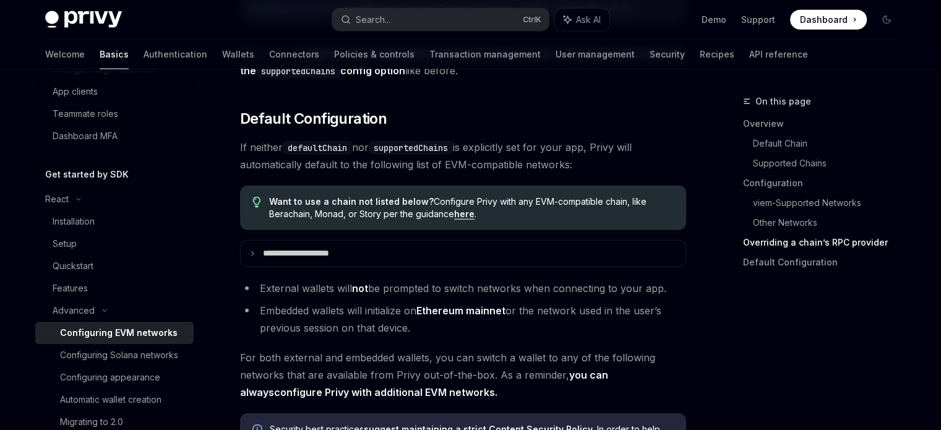
scroll to position [3295, 0]
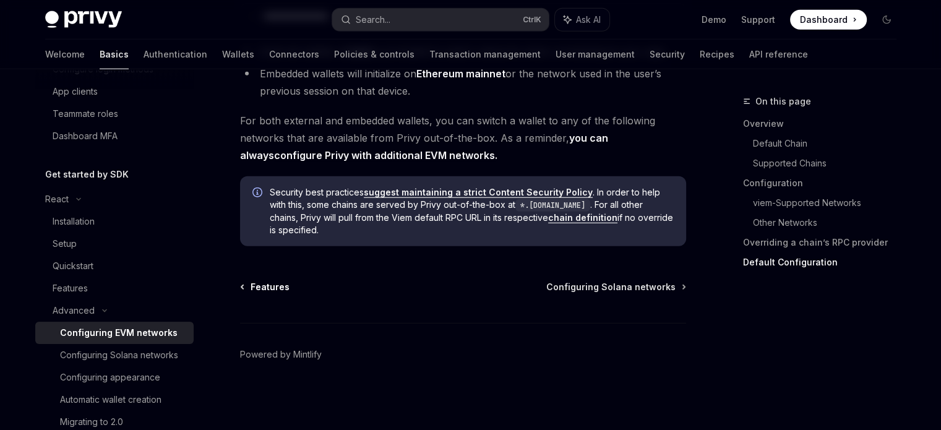
click at [262, 284] on span "Features" at bounding box center [270, 287] width 39 height 12
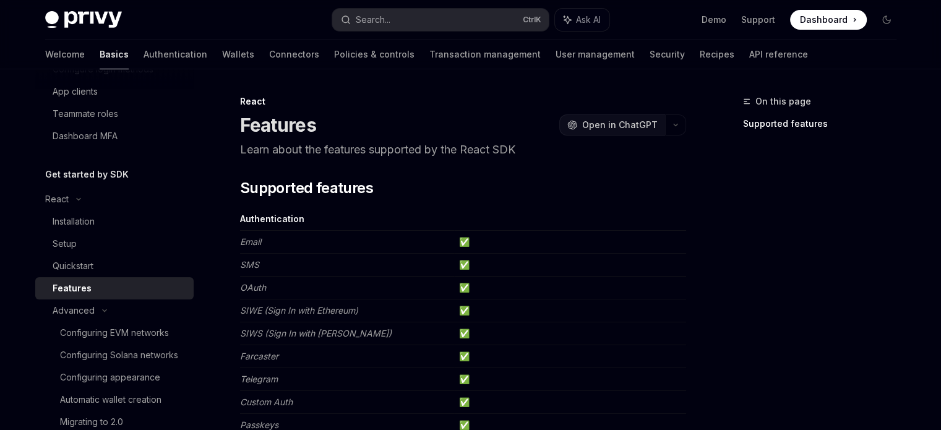
click at [623, 120] on span "Open in ChatGPT" at bounding box center [619, 125] width 75 height 12
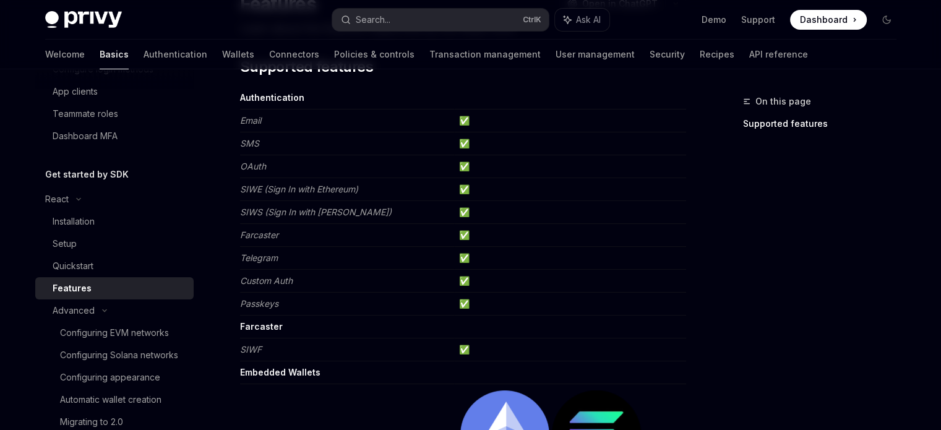
scroll to position [124, 0]
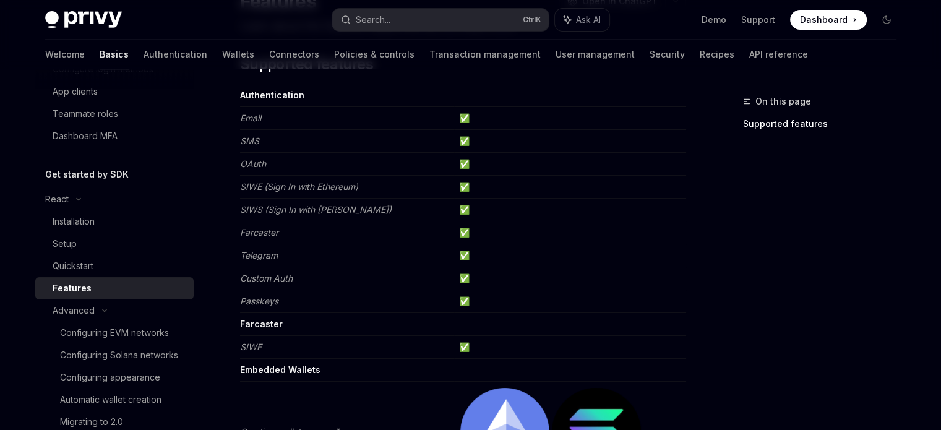
click at [818, 25] on span "Dashboard" at bounding box center [824, 20] width 48 height 12
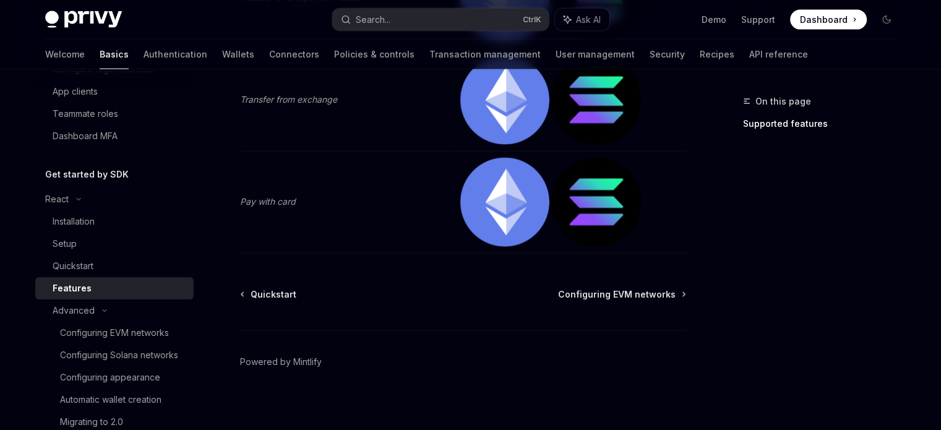
scroll to position [2750, 0]
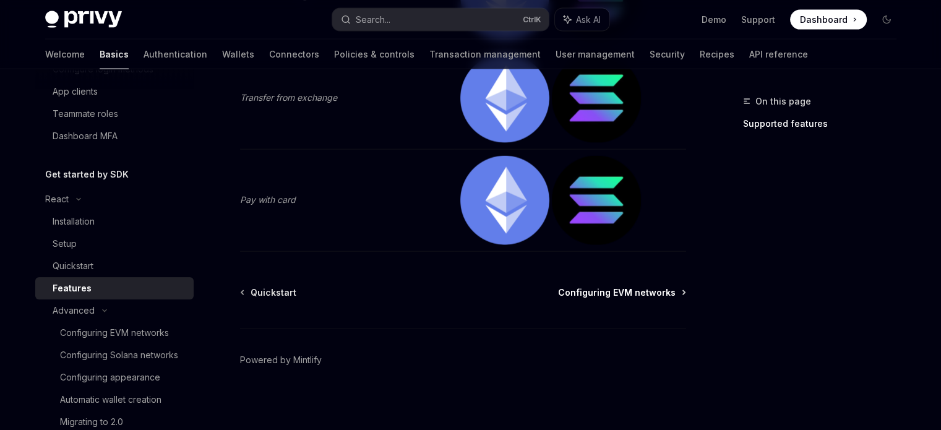
click at [622, 290] on span "Configuring EVM networks" at bounding box center [617, 292] width 118 height 12
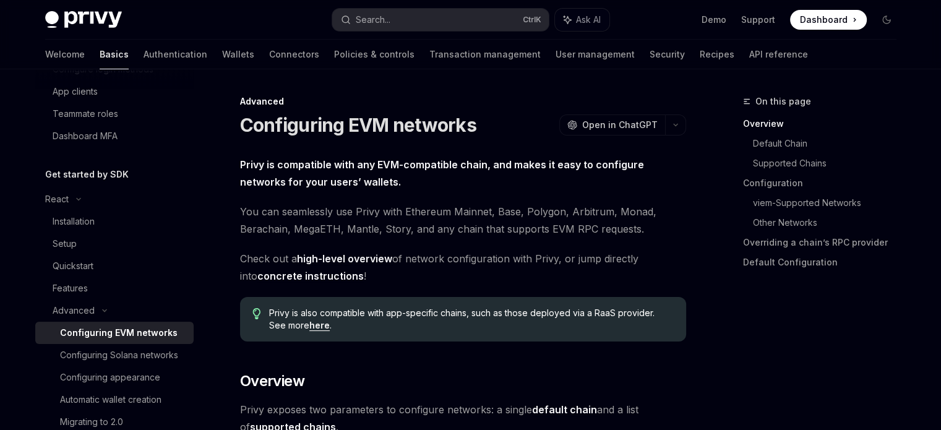
type textarea "*"
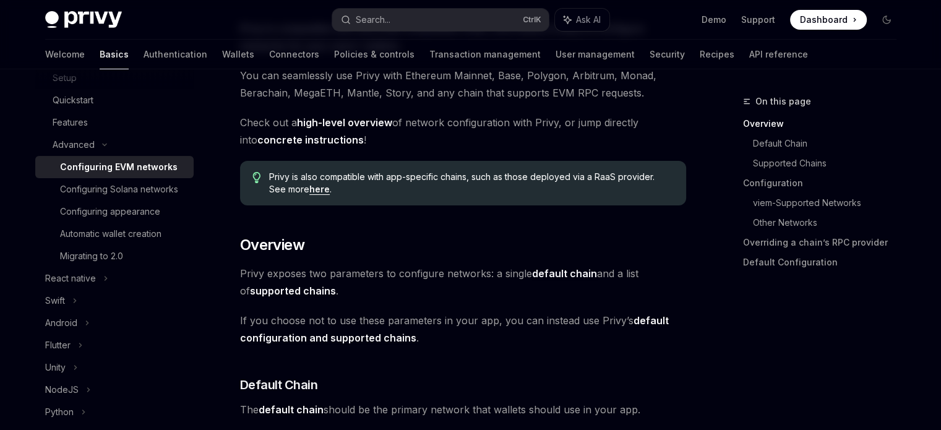
scroll to position [124, 0]
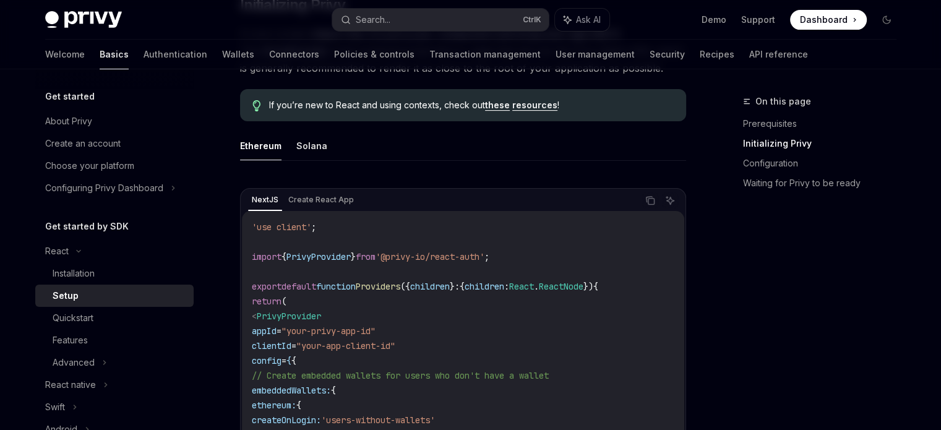
scroll to position [309, 0]
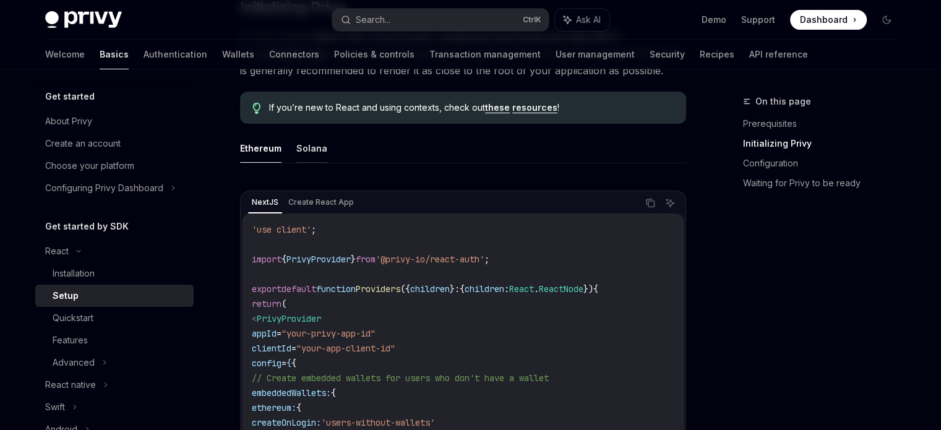
click at [304, 147] on button "Solana" at bounding box center [311, 148] width 31 height 29
type textarea "*"
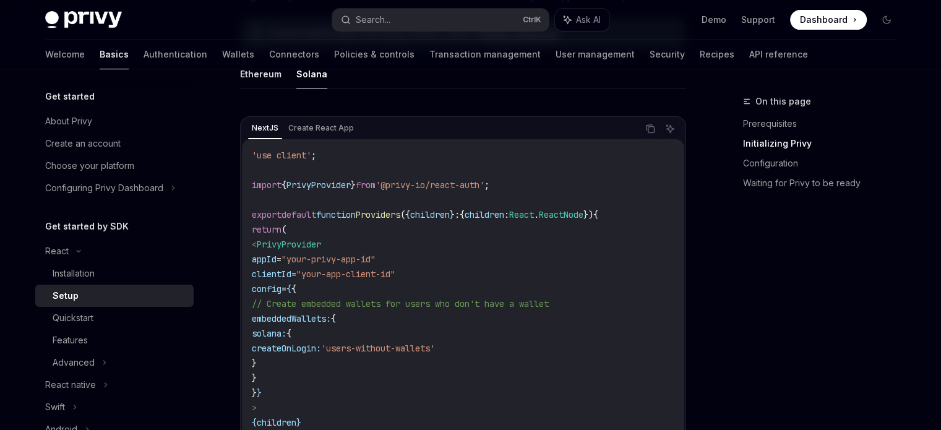
scroll to position [433, 0]
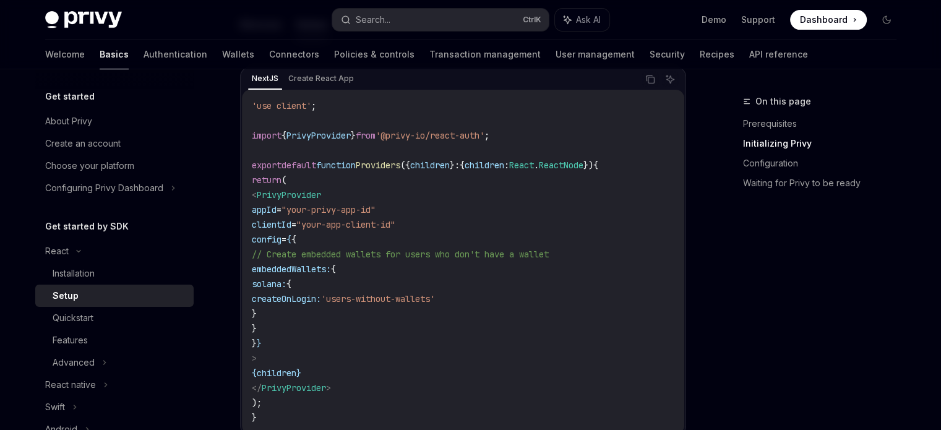
drag, startPoint x: 310, startPoint y: 312, endPoint x: 285, endPoint y: 270, distance: 48.8
click at [285, 270] on code "'use client' ; import { PrivyProvider } from '@privy-io/react-auth' ; export de…" at bounding box center [463, 261] width 423 height 327
copy code "embeddedWallets: { solana: { createOnLogin: 'users-without-wallets' }"
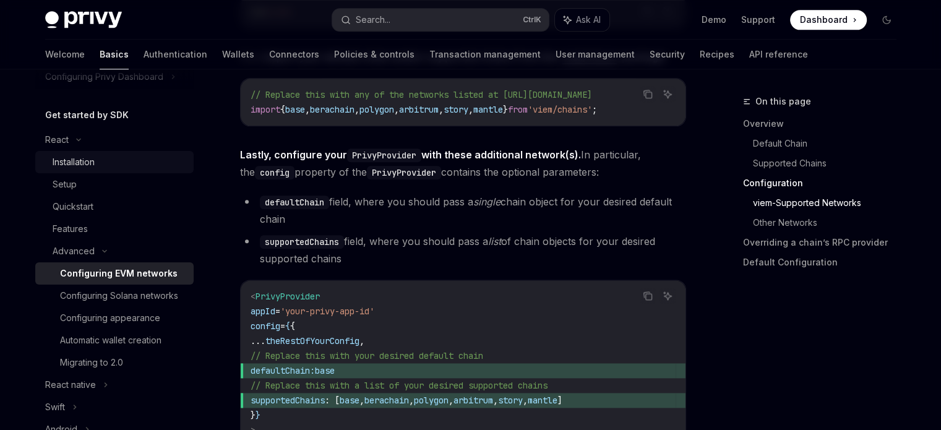
scroll to position [124, 0]
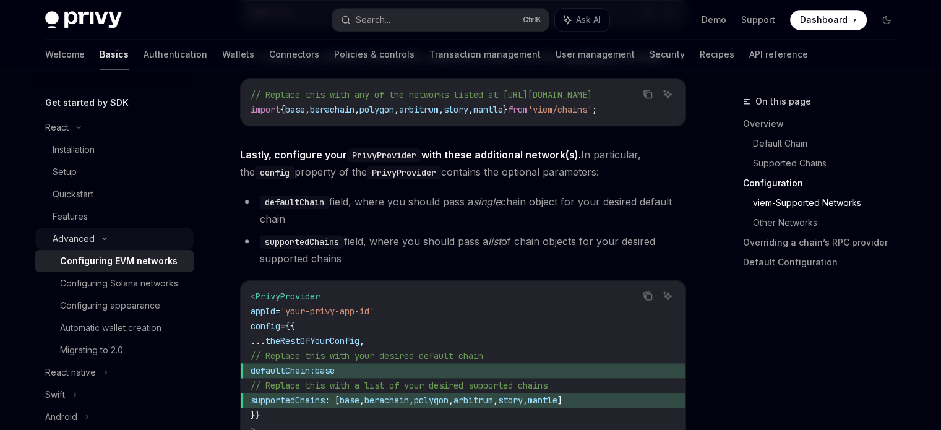
click at [89, 241] on div "Advanced" at bounding box center [74, 238] width 42 height 15
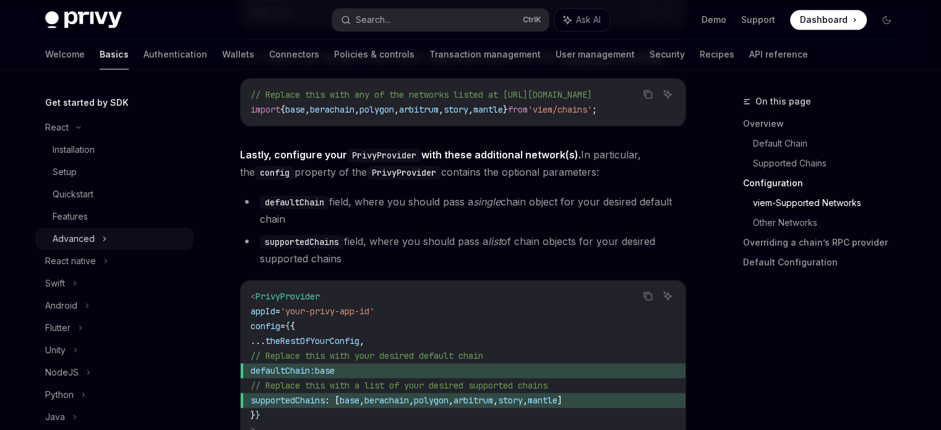
click at [91, 239] on div "Advanced" at bounding box center [74, 238] width 42 height 15
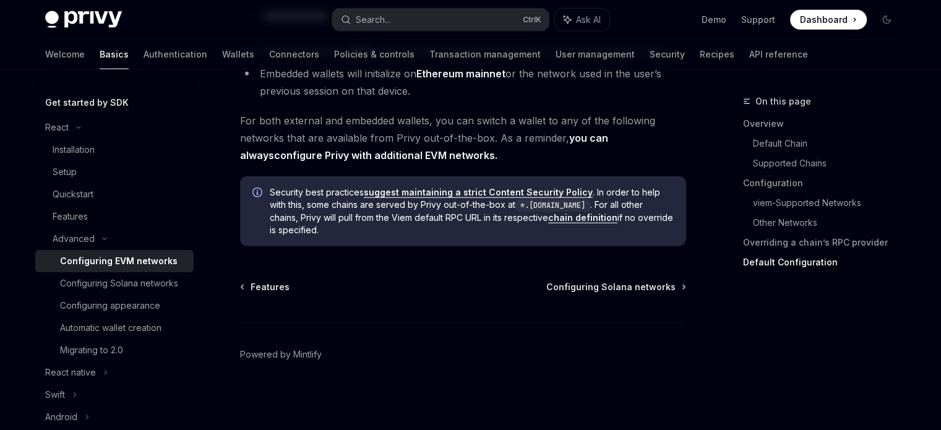
scroll to position [3295, 0]
click at [610, 291] on span "Configuring Solana networks" at bounding box center [610, 287] width 129 height 12
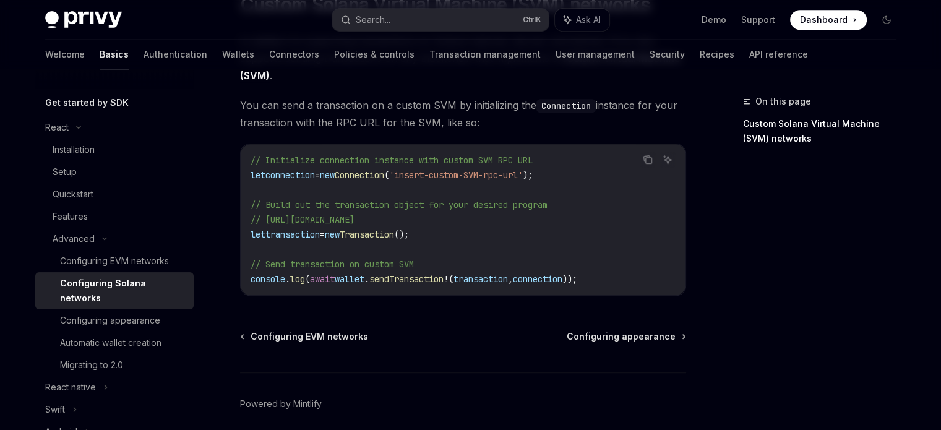
scroll to position [636, 0]
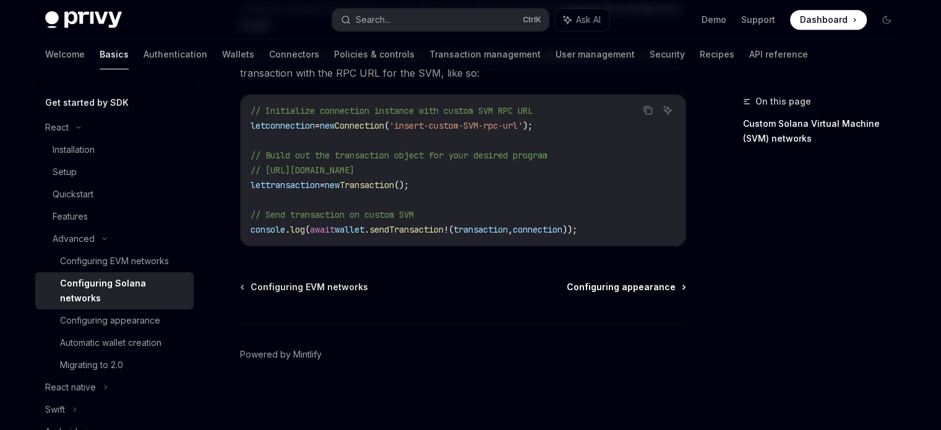
click at [609, 284] on span "Configuring appearance" at bounding box center [621, 287] width 109 height 12
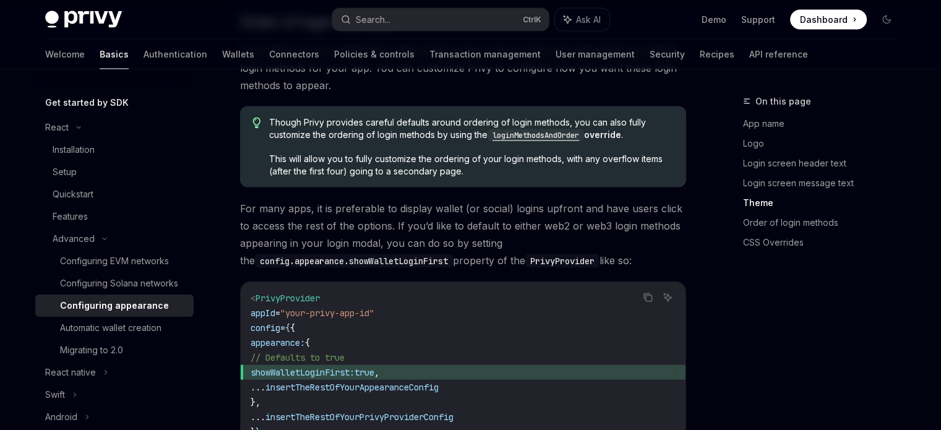
scroll to position [2475, 0]
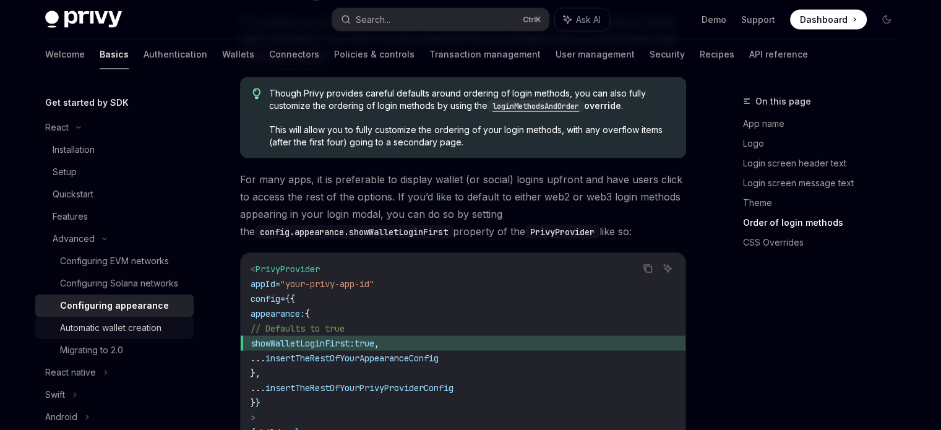
click at [148, 335] on div "Automatic wallet creation" at bounding box center [110, 328] width 101 height 15
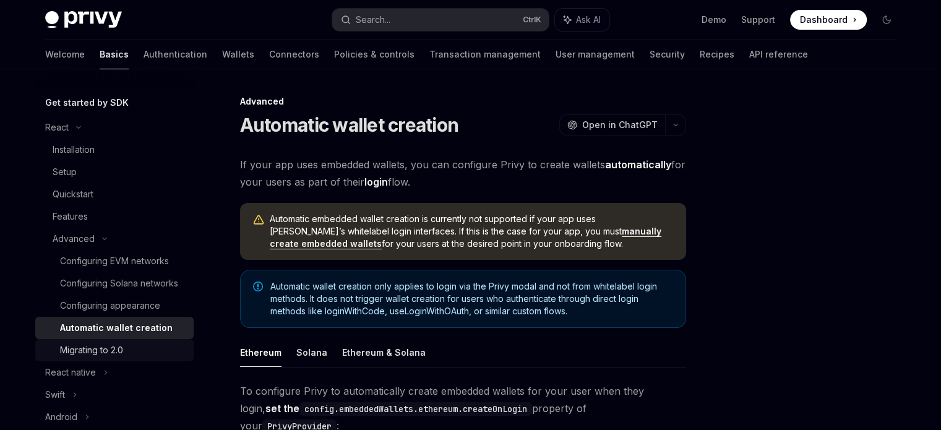
click at [104, 358] on div "Migrating to 2.0" at bounding box center [91, 350] width 63 height 15
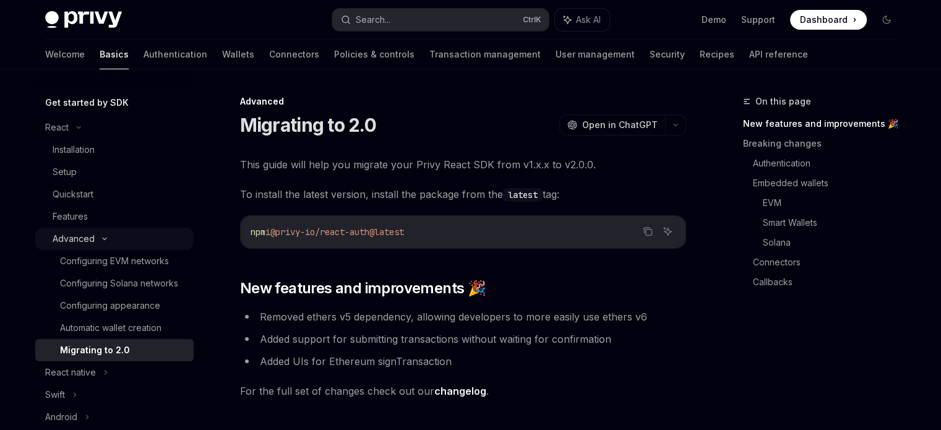
click at [77, 237] on div "Advanced" at bounding box center [74, 238] width 42 height 15
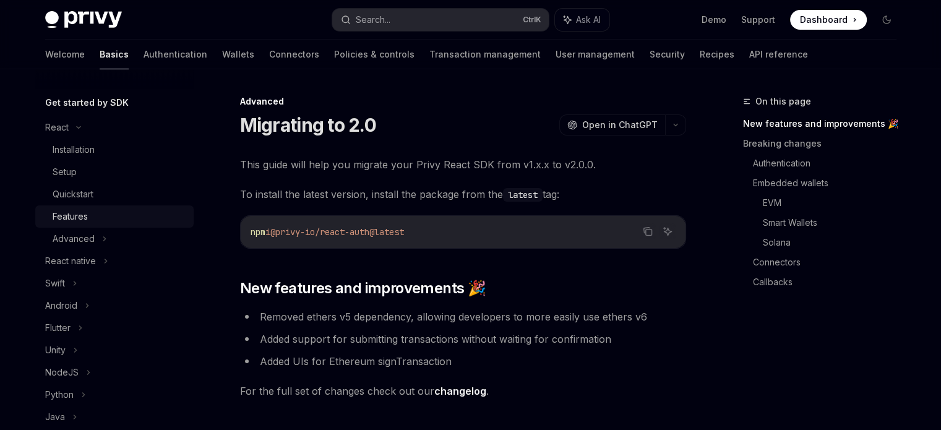
click at [77, 216] on div "Features" at bounding box center [70, 216] width 35 height 15
type textarea "*"
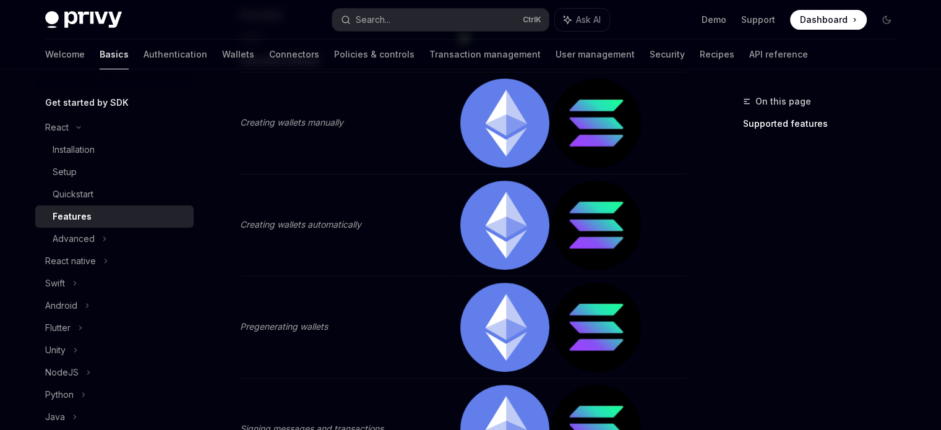
scroll to position [247, 0]
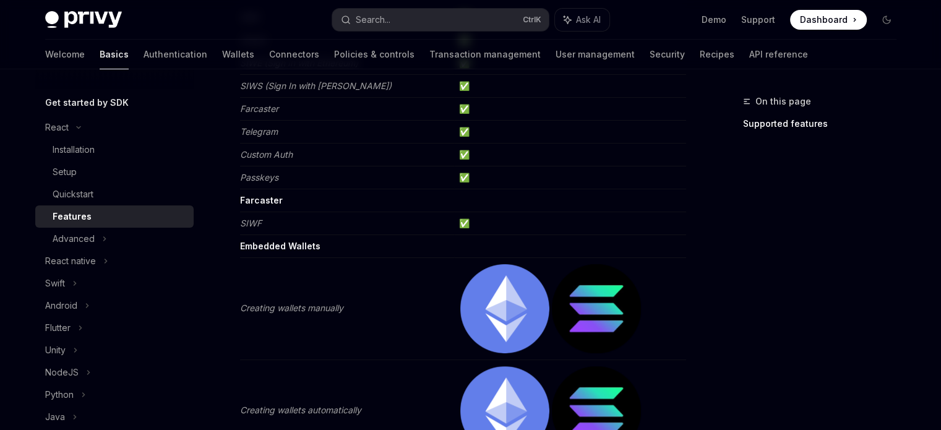
drag, startPoint x: 580, startPoint y: 320, endPoint x: 541, endPoint y: 306, distance: 40.7
click at [580, 319] on img at bounding box center [596, 308] width 89 height 89
drag, startPoint x: 518, startPoint y: 304, endPoint x: 448, endPoint y: 305, distance: 69.9
click at [517, 304] on img at bounding box center [504, 308] width 89 height 89
click at [326, 310] on em "Creating wallets manually" at bounding box center [291, 308] width 103 height 11
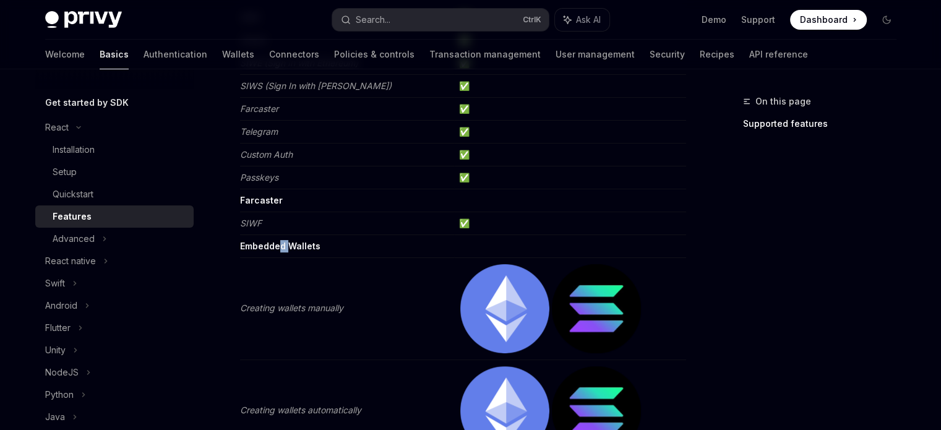
drag, startPoint x: 280, startPoint y: 246, endPoint x: 293, endPoint y: 242, distance: 13.5
click at [293, 242] on strong "Embedded Wallets" at bounding box center [280, 246] width 80 height 11
click at [466, 215] on td "✅" at bounding box center [570, 223] width 232 height 23
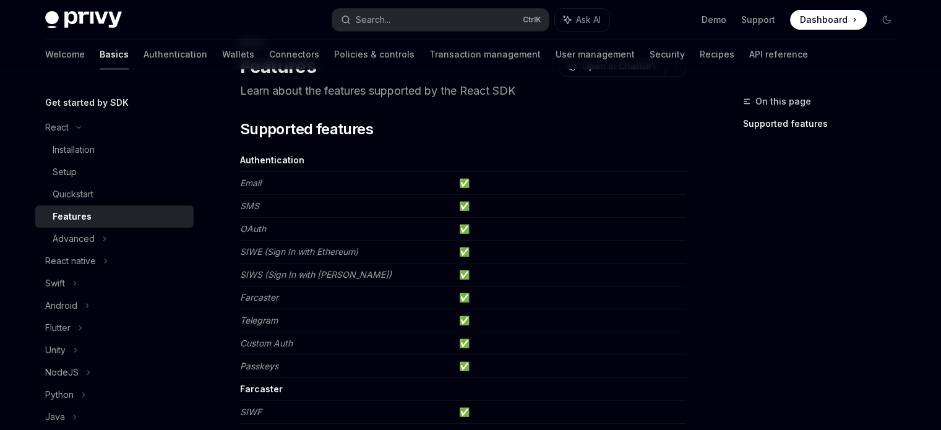
scroll to position [62, 0]
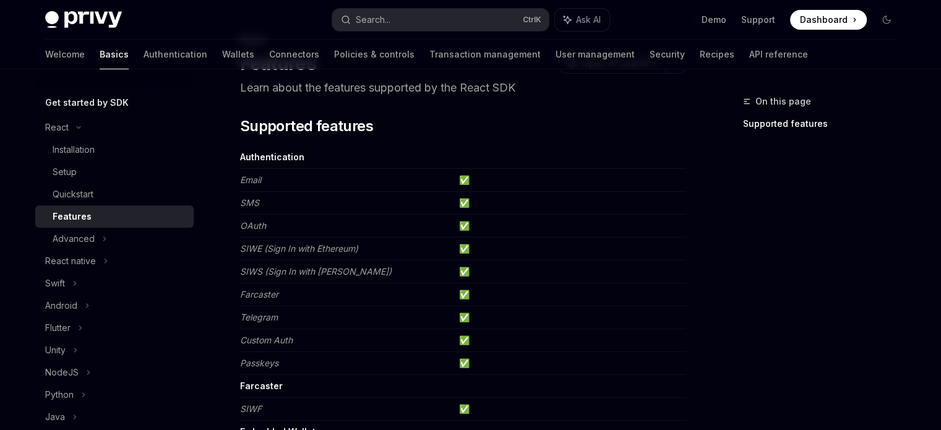
click at [466, 296] on td "✅" at bounding box center [570, 294] width 232 height 23
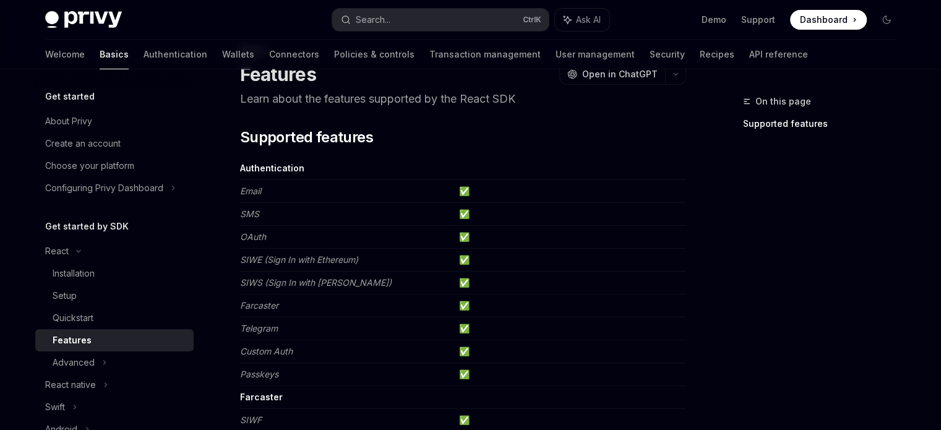
scroll to position [62, 0]
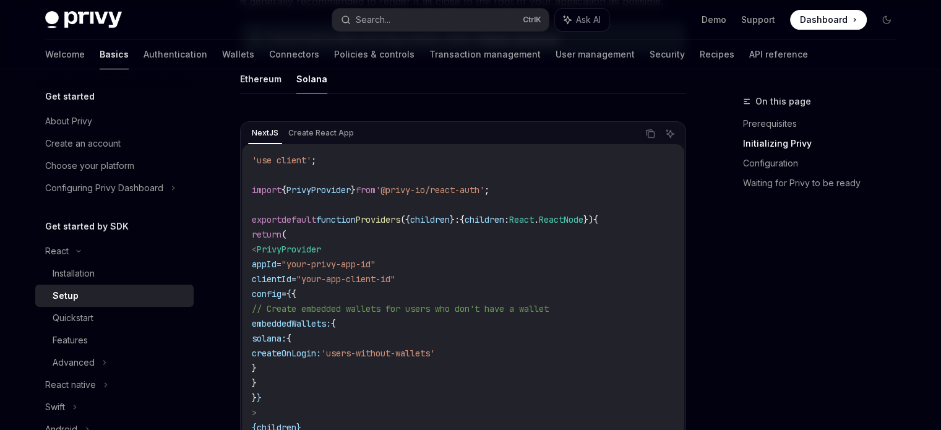
scroll to position [361, 0]
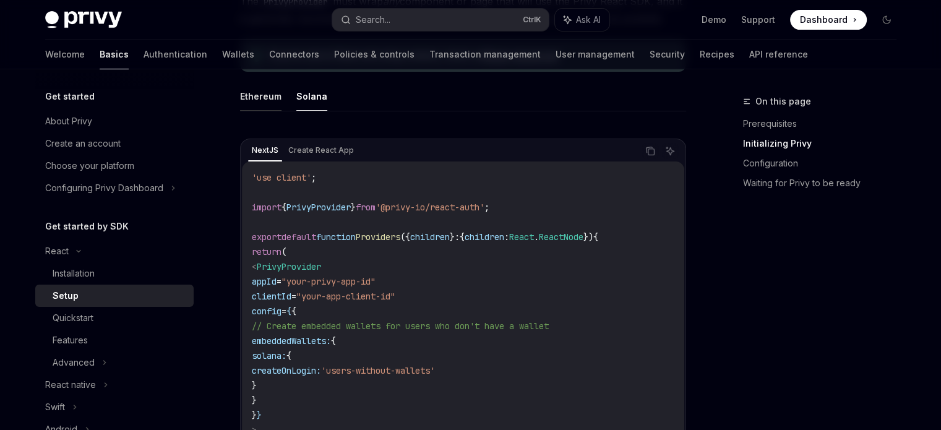
click at [265, 103] on button "Ethereum" at bounding box center [260, 96] width 41 height 29
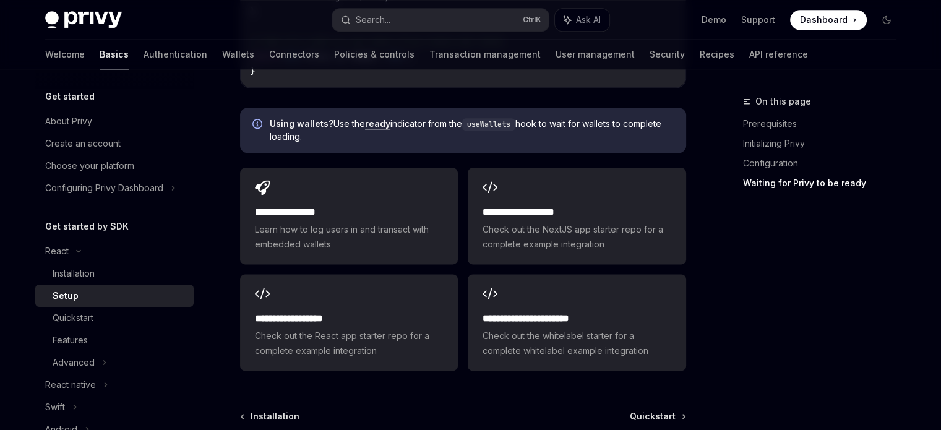
scroll to position [1599, 0]
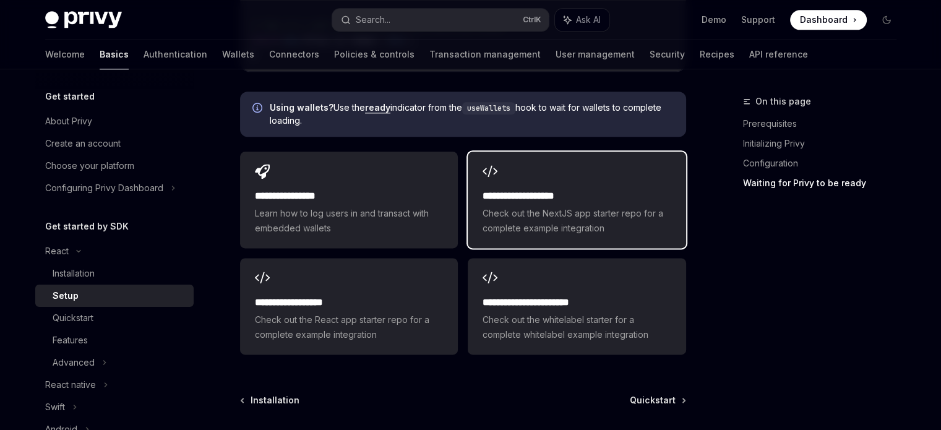
click at [565, 206] on span "Check out the NextJS app starter repo for a complete example integration" at bounding box center [577, 221] width 188 height 30
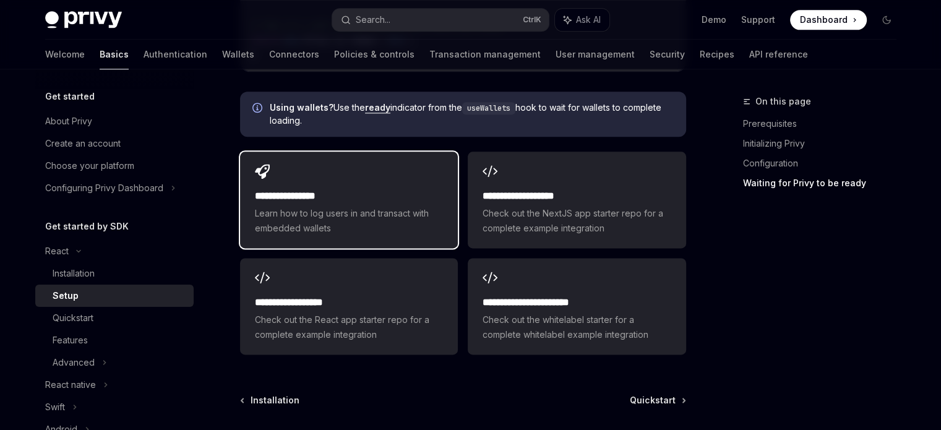
click at [421, 216] on span "Learn how to log users in and transact with embedded wallets" at bounding box center [349, 221] width 188 height 30
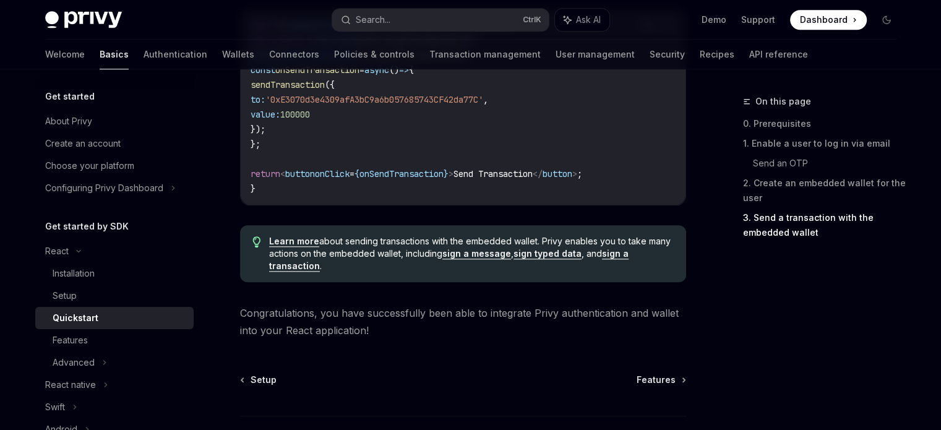
scroll to position [1361, 0]
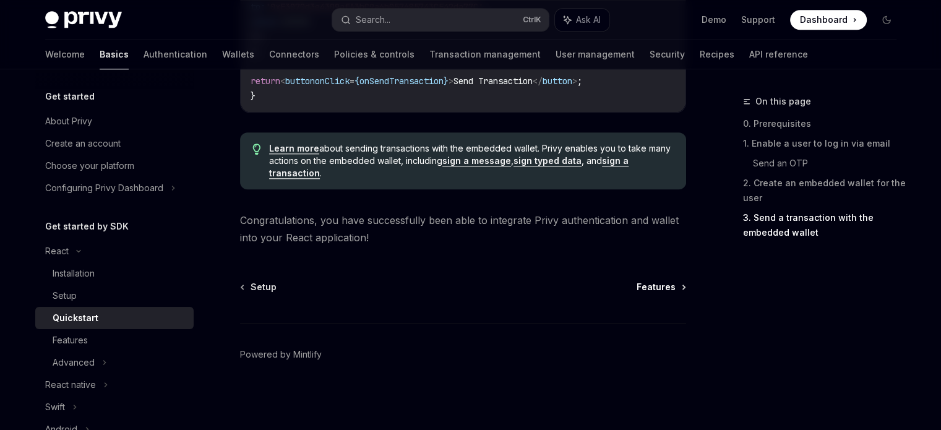
click at [655, 287] on span "Features" at bounding box center [656, 287] width 39 height 12
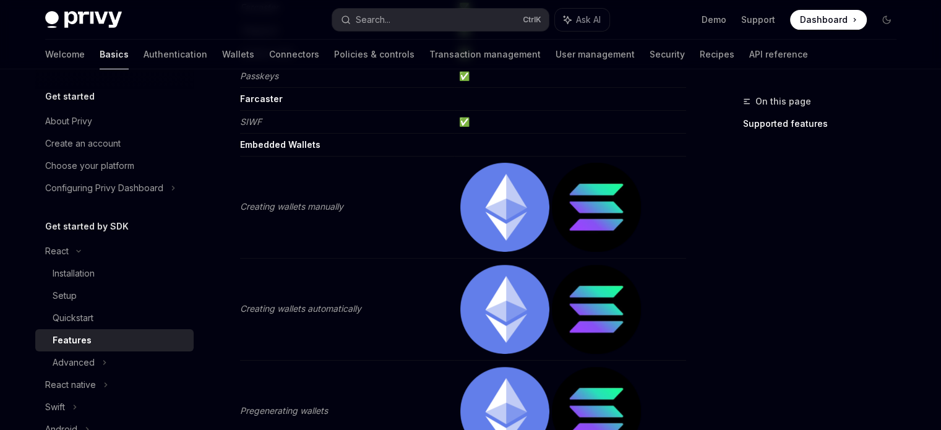
scroll to position [309, 0]
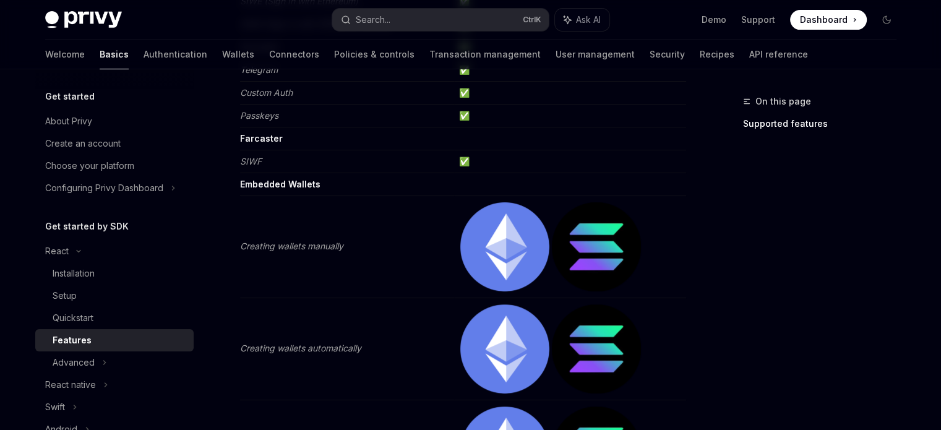
drag, startPoint x: 493, startPoint y: 237, endPoint x: 380, endPoint y: 246, distance: 112.9
click at [491, 238] on img at bounding box center [504, 246] width 89 height 89
click at [267, 247] on em "Creating wallets manually" at bounding box center [291, 246] width 103 height 11
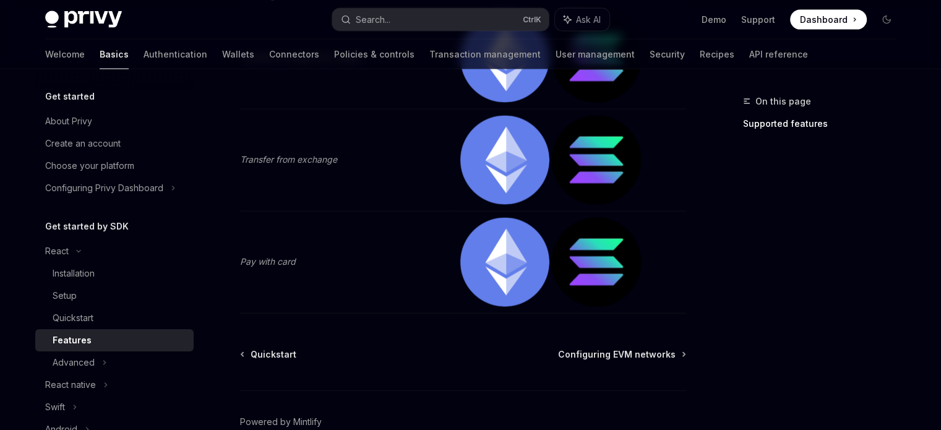
scroll to position [2750, 0]
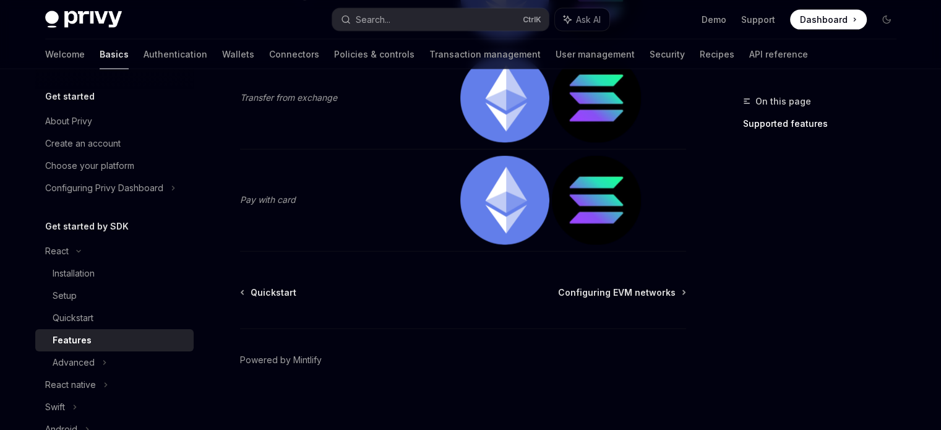
click at [254, 194] on em "Pay with card" at bounding box center [268, 199] width 56 height 11
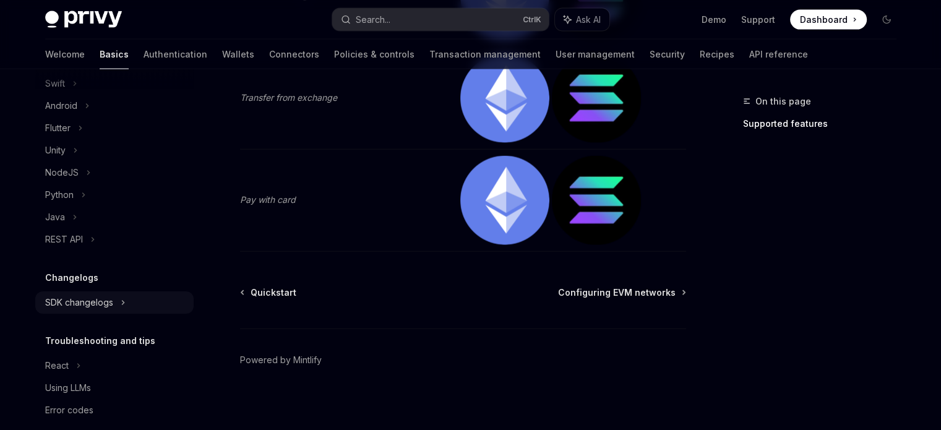
scroll to position [339, 0]
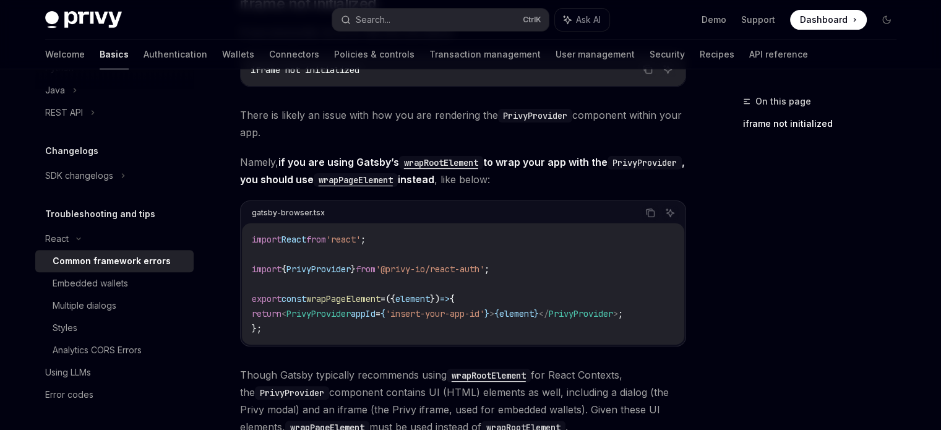
scroll to position [309, 0]
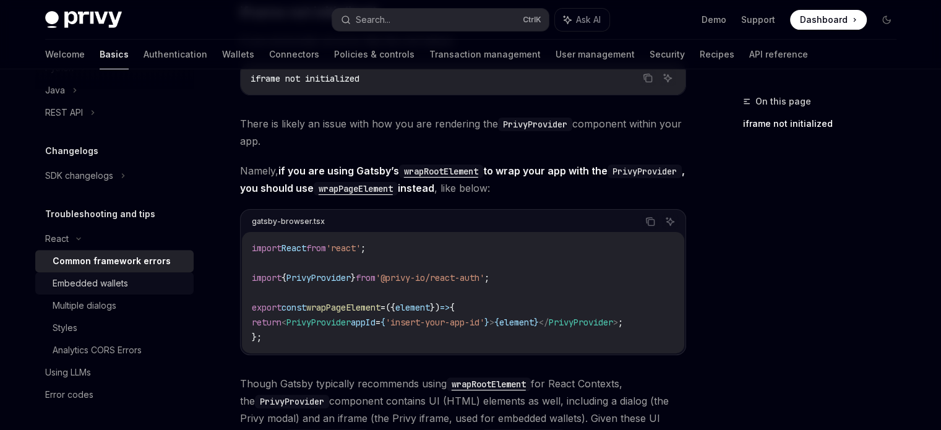
click at [96, 280] on div "Embedded wallets" at bounding box center [90, 283] width 75 height 15
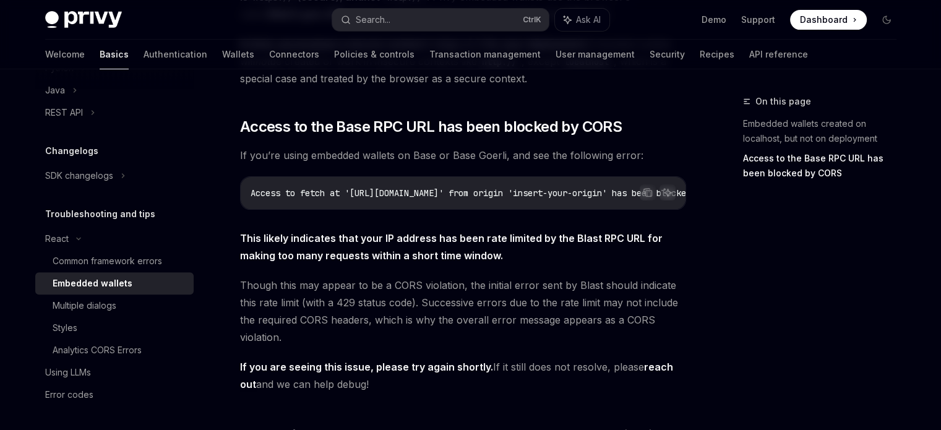
scroll to position [309, 0]
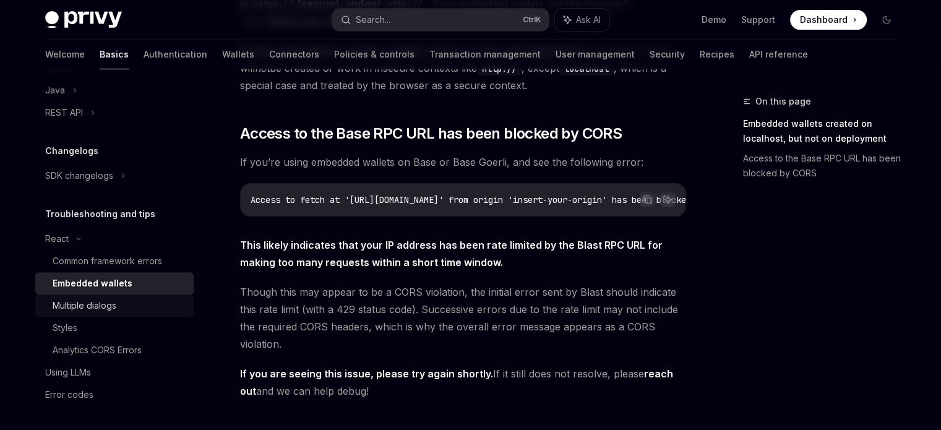
click at [113, 299] on div "Multiple dialogs" at bounding box center [85, 305] width 64 height 15
type textarea "*"
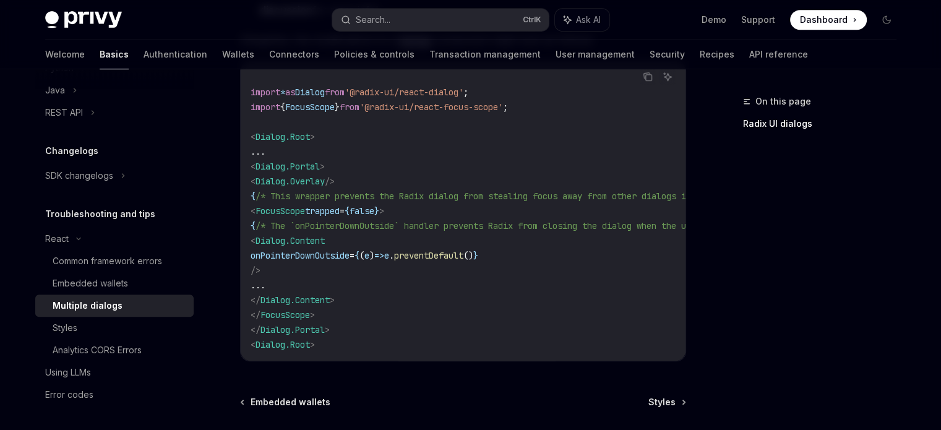
scroll to position [619, 0]
